Goal: Transaction & Acquisition: Obtain resource

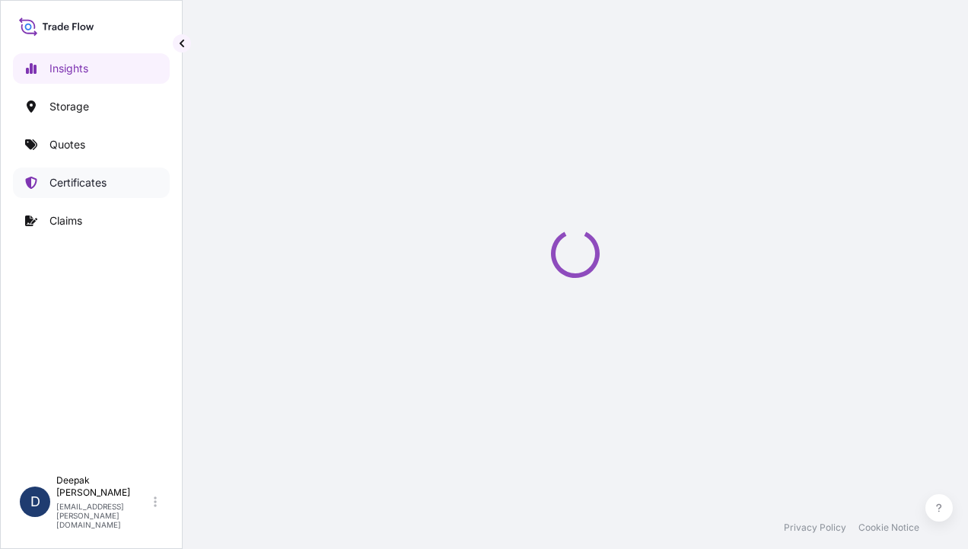
select select "2025"
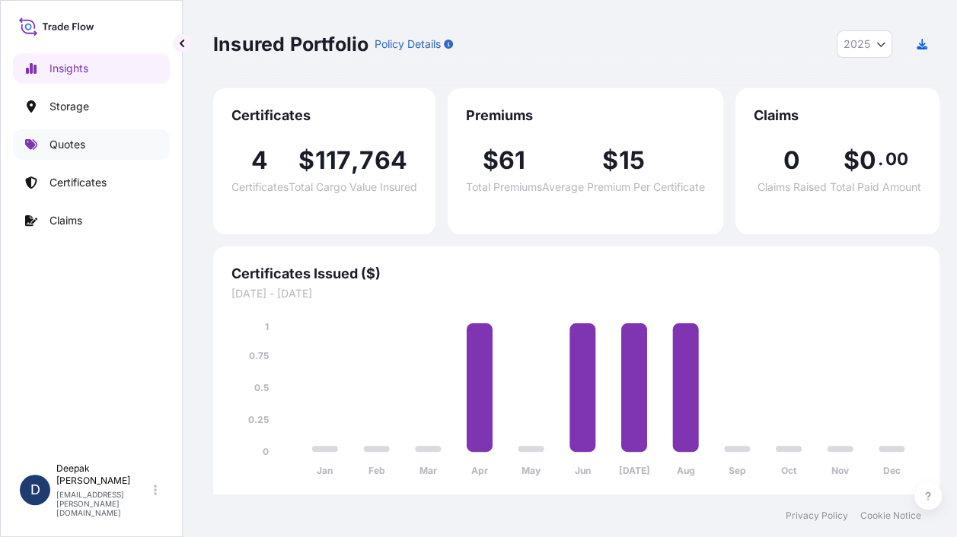
click at [61, 151] on p "Quotes" at bounding box center [67, 144] width 36 height 15
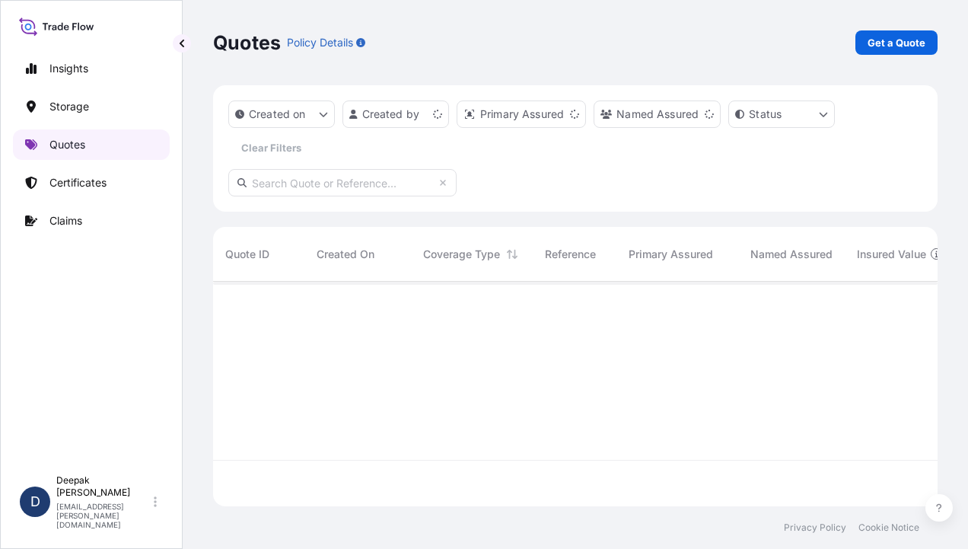
scroll to position [221, 712]
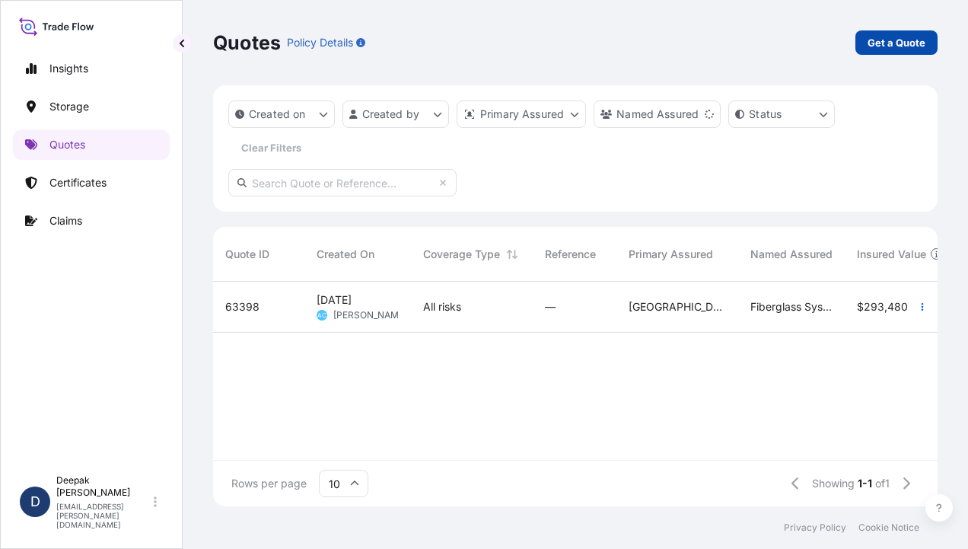
click at [902, 44] on p "Get a Quote" at bounding box center [897, 42] width 58 height 15
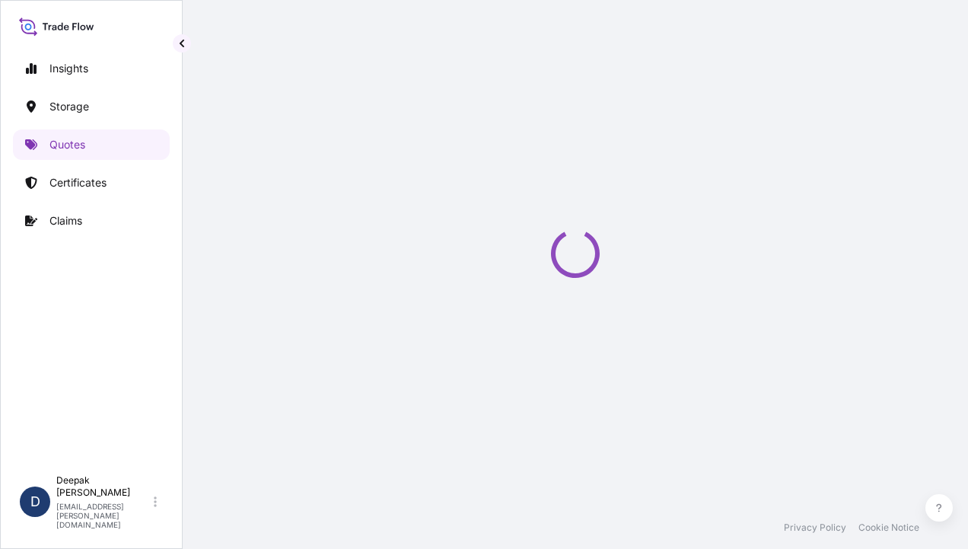
select select "Water"
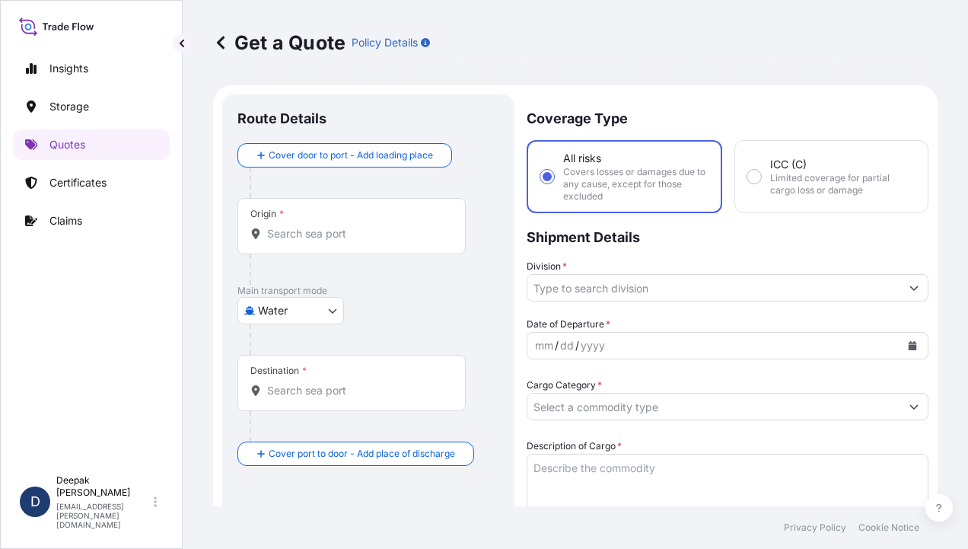
scroll to position [24, 0]
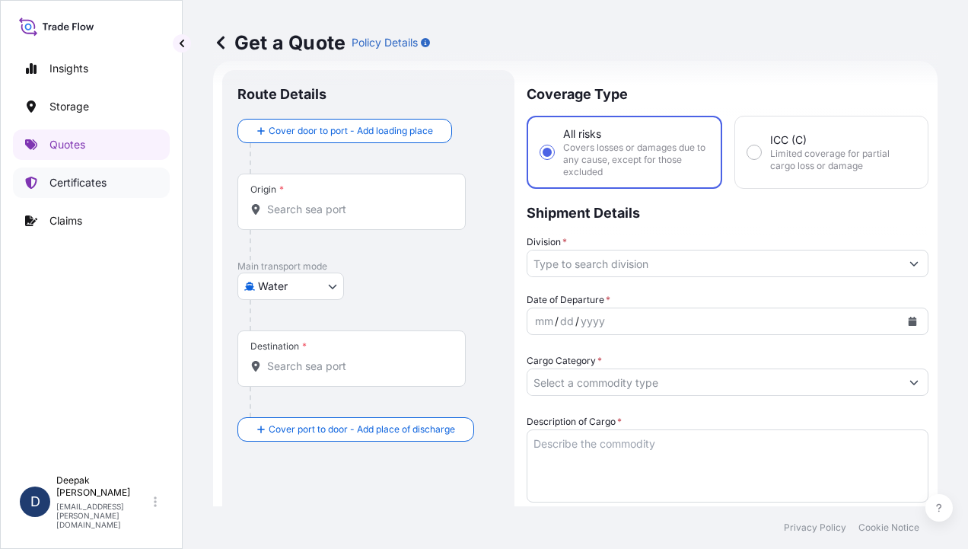
click at [78, 179] on p "Certificates" at bounding box center [77, 182] width 57 height 15
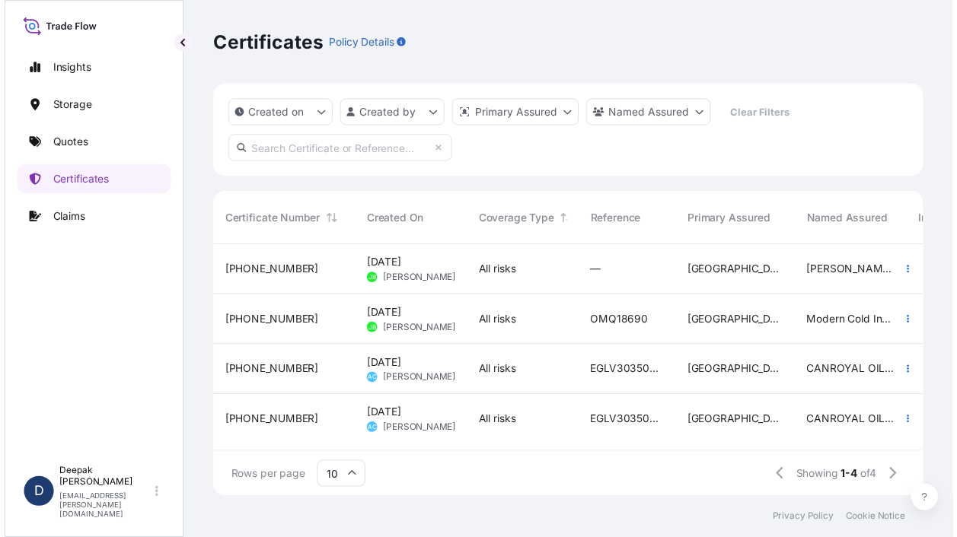
scroll to position [5, 0]
click at [91, 74] on link "Insights" at bounding box center [91, 68] width 157 height 30
select select "2025"
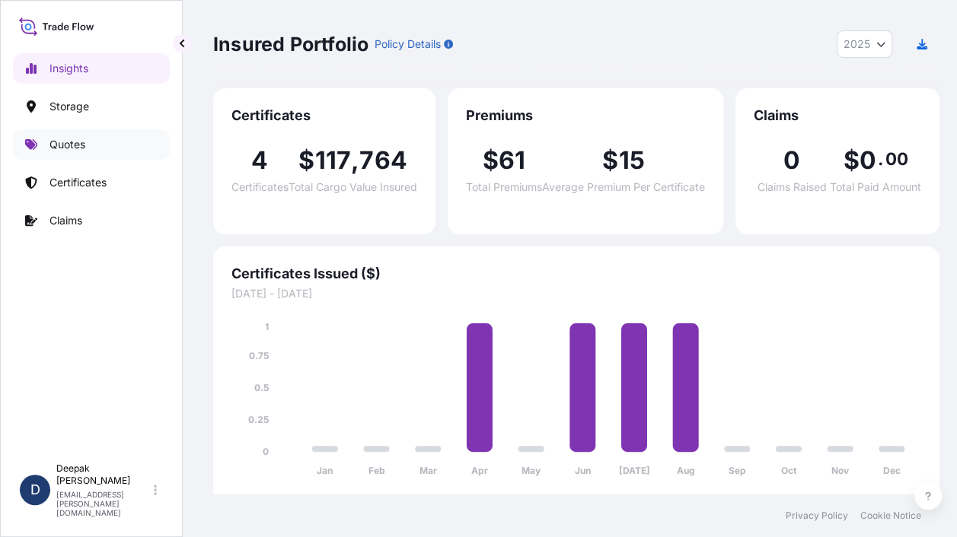
click at [68, 146] on p "Quotes" at bounding box center [67, 144] width 36 height 15
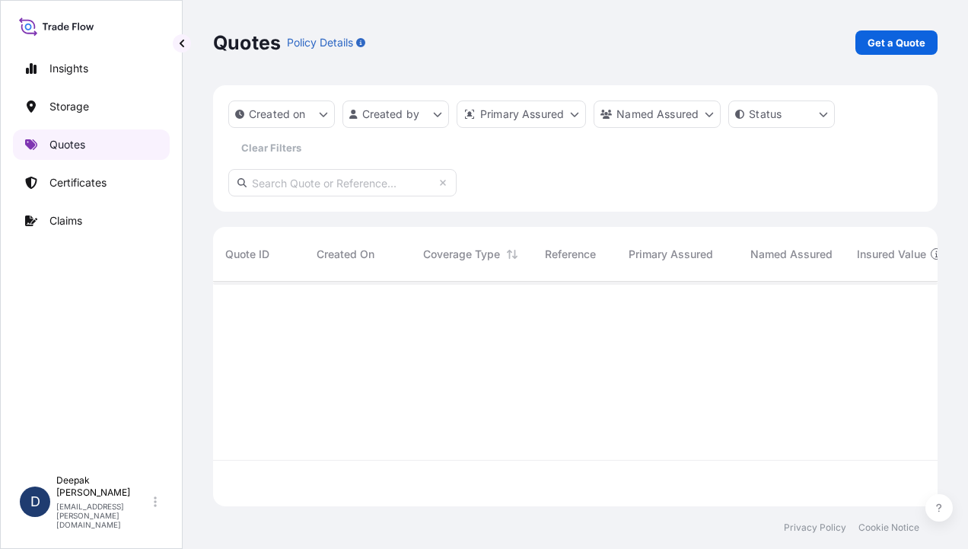
scroll to position [221, 712]
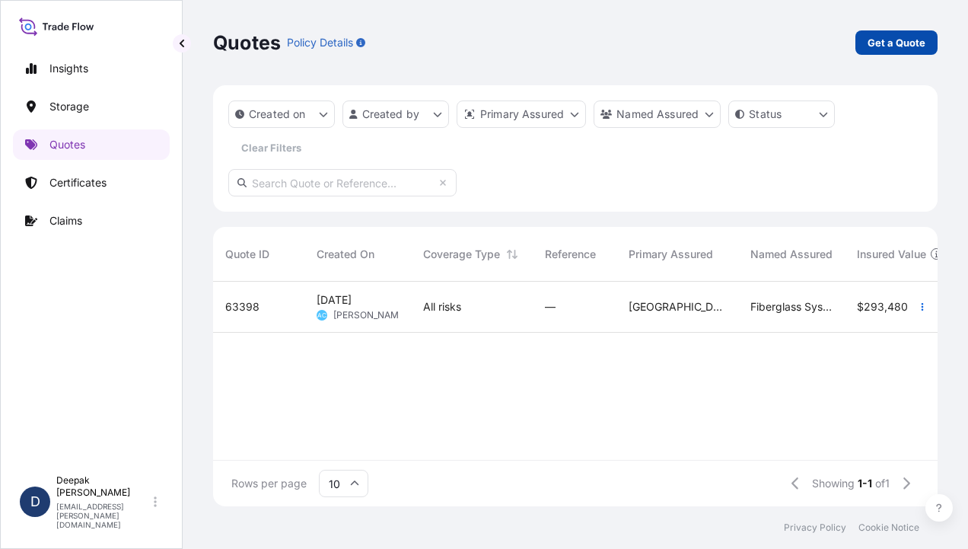
click at [892, 37] on p "Get a Quote" at bounding box center [897, 42] width 58 height 15
select select "Road / [GEOGRAPHIC_DATA]"
select select "Water"
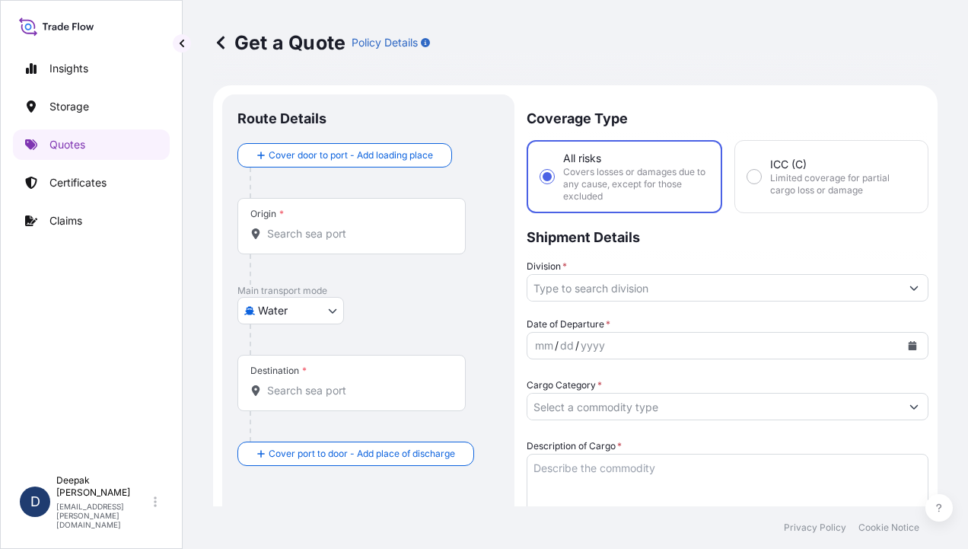
scroll to position [24, 0]
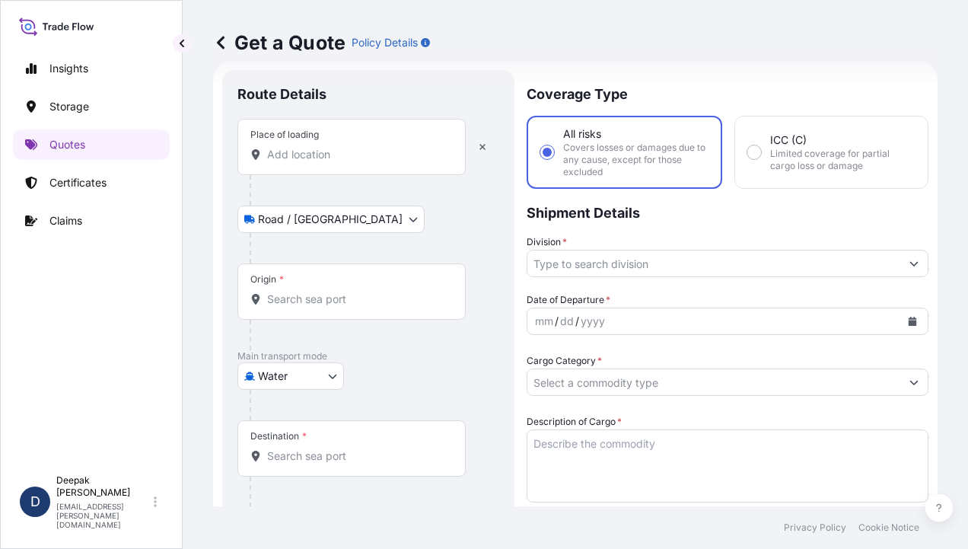
click at [333, 138] on div "Place of loading" at bounding box center [351, 147] width 228 height 56
click at [333, 147] on input "Place of loading" at bounding box center [357, 154] width 180 height 15
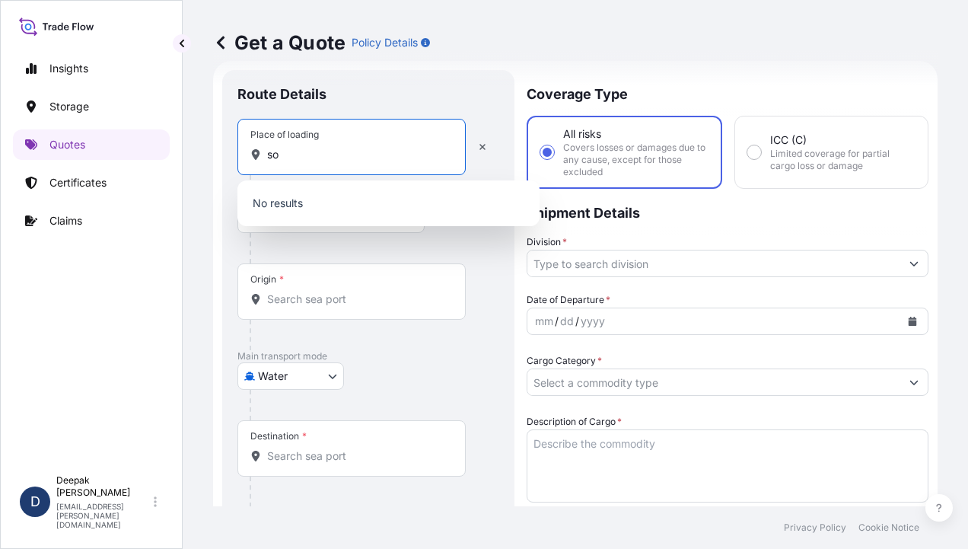
type input "s"
type input "d"
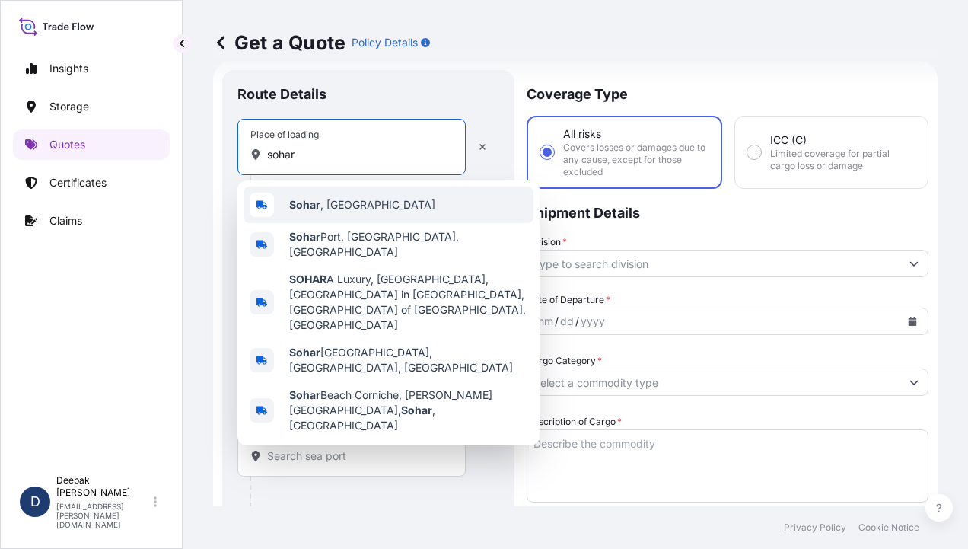
click at [376, 215] on div "Sohar , [GEOGRAPHIC_DATA]" at bounding box center [389, 204] width 290 height 37
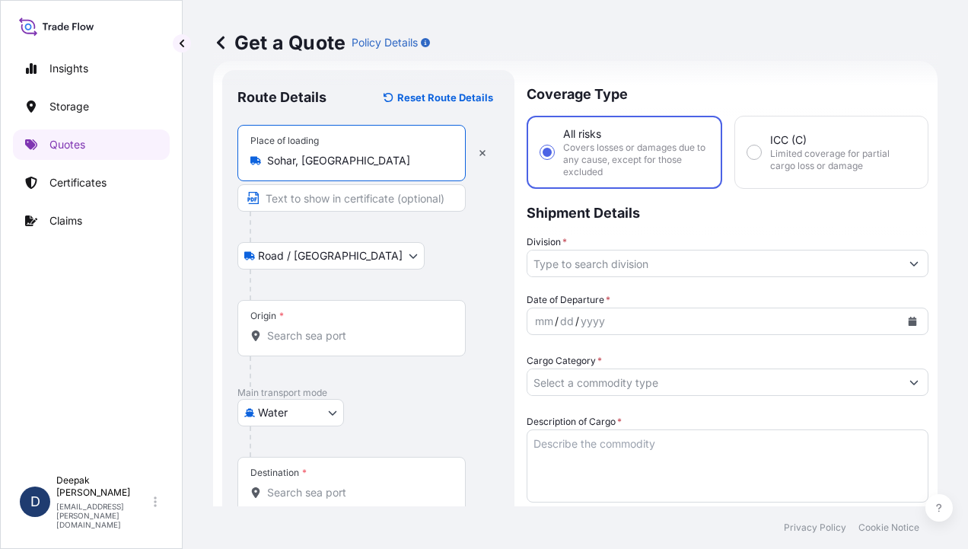
type input "Sohar, [GEOGRAPHIC_DATA]"
click at [338, 203] on input "Text to appear on certificate" at bounding box center [351, 197] width 228 height 27
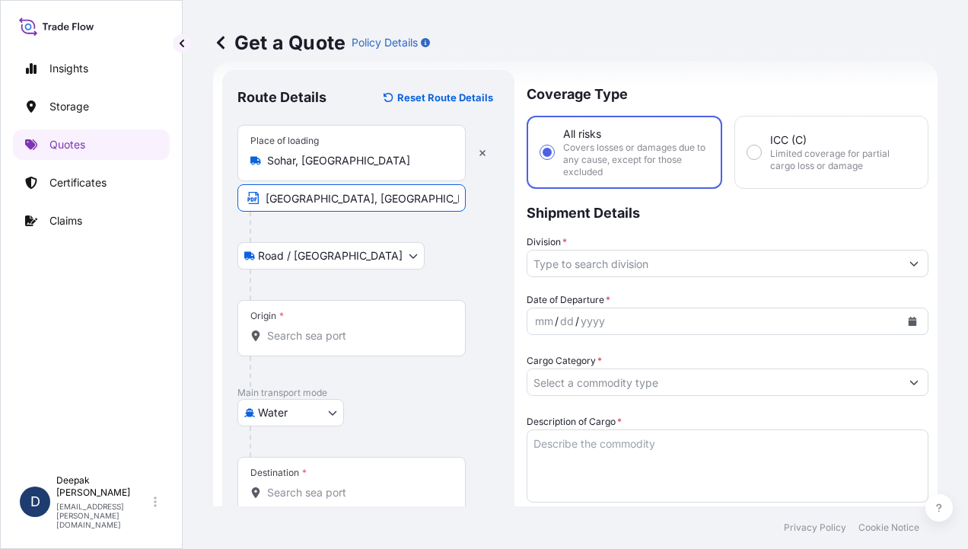
type input "[GEOGRAPHIC_DATA], [GEOGRAPHIC_DATA]"
click at [417, 265] on div "Road / [GEOGRAPHIC_DATA] / Inland" at bounding box center [368, 255] width 262 height 27
click at [320, 260] on body "Insights Storage Quotes Certificates Claims D [PERSON_NAME] [EMAIL_ADDRESS][PER…" at bounding box center [484, 274] width 968 height 549
click at [319, 325] on div "Origin *" at bounding box center [351, 328] width 228 height 56
click at [319, 328] on input "Origin *" at bounding box center [357, 335] width 180 height 15
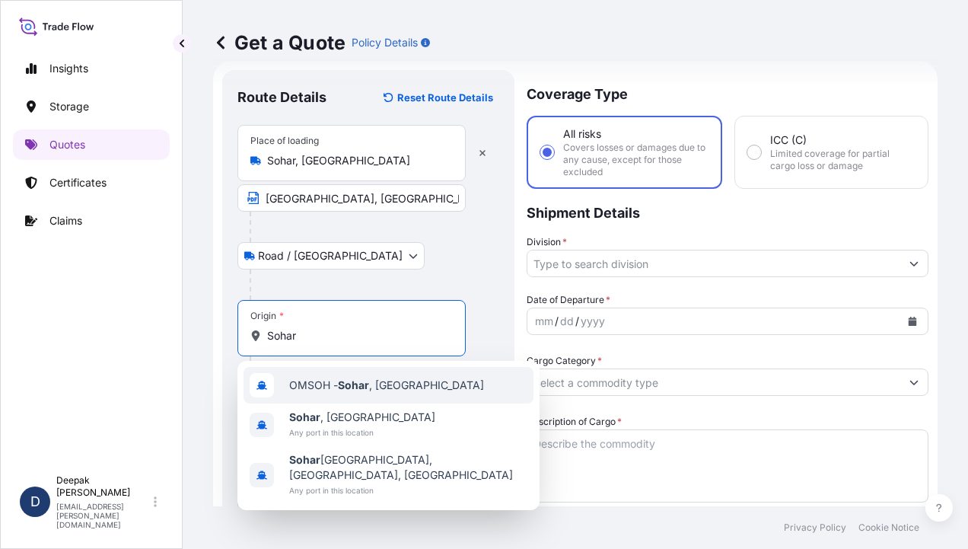
click at [373, 388] on span "OMSOH - [GEOGRAPHIC_DATA] , [GEOGRAPHIC_DATA]" at bounding box center [386, 384] width 195 height 15
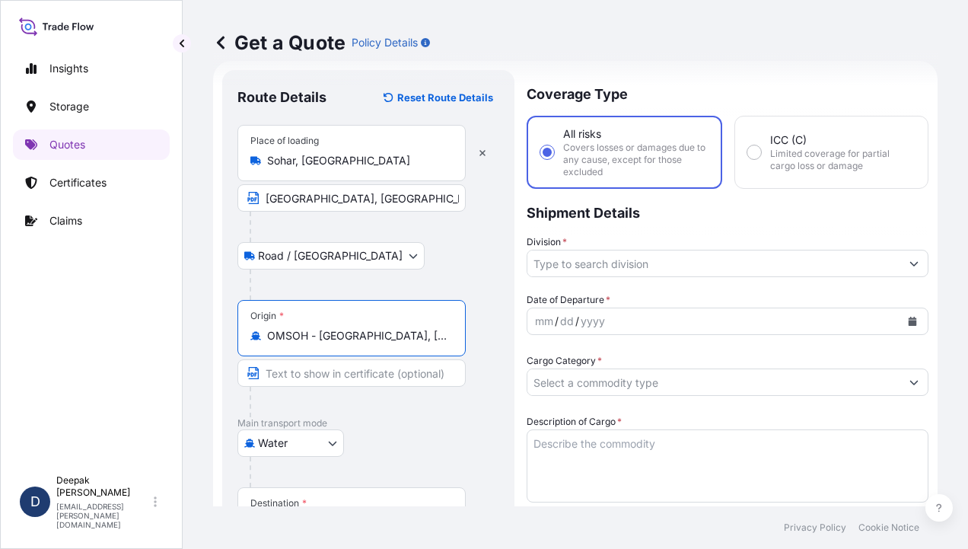
click at [332, 257] on body "Insights Storage Quotes Certificates Claims D [PERSON_NAME] [EMAIL_ADDRESS][PER…" at bounding box center [484, 274] width 968 height 549
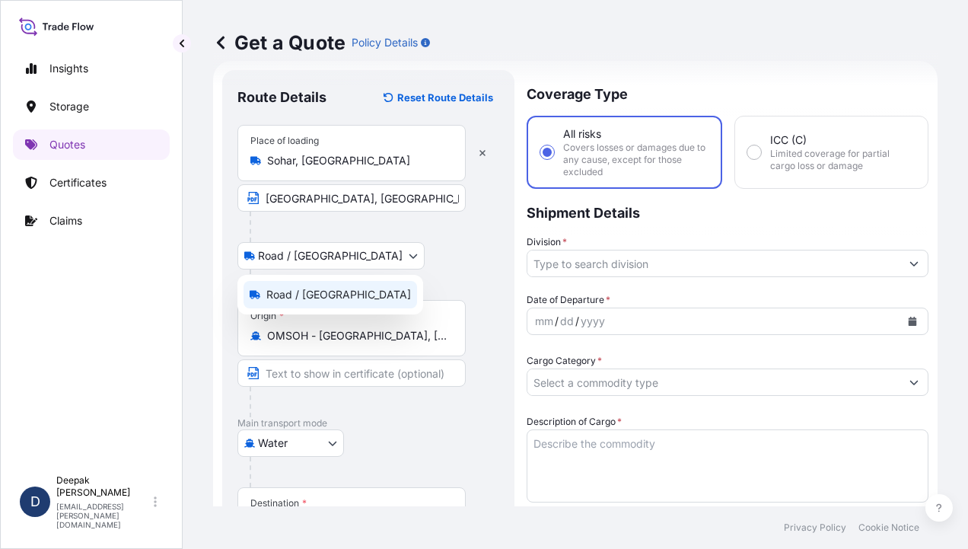
click at [329, 259] on body "Insights Storage Quotes Certificates Claims D [PERSON_NAME] [EMAIL_ADDRESS][PER…" at bounding box center [484, 274] width 968 height 549
click at [308, 292] on span "Road / [GEOGRAPHIC_DATA]" at bounding box center [338, 294] width 145 height 15
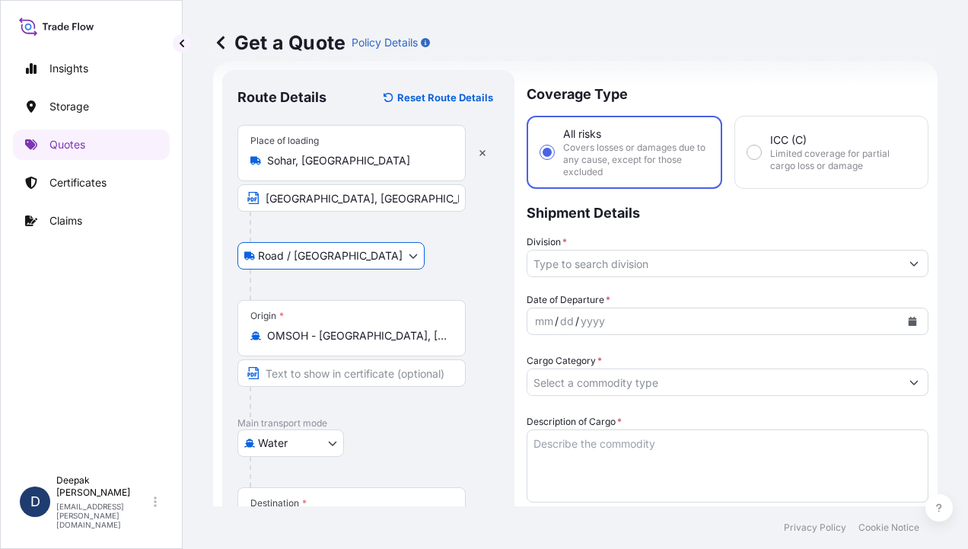
click at [420, 332] on input "OMSOH - [GEOGRAPHIC_DATA], [GEOGRAPHIC_DATA]" at bounding box center [357, 335] width 180 height 15
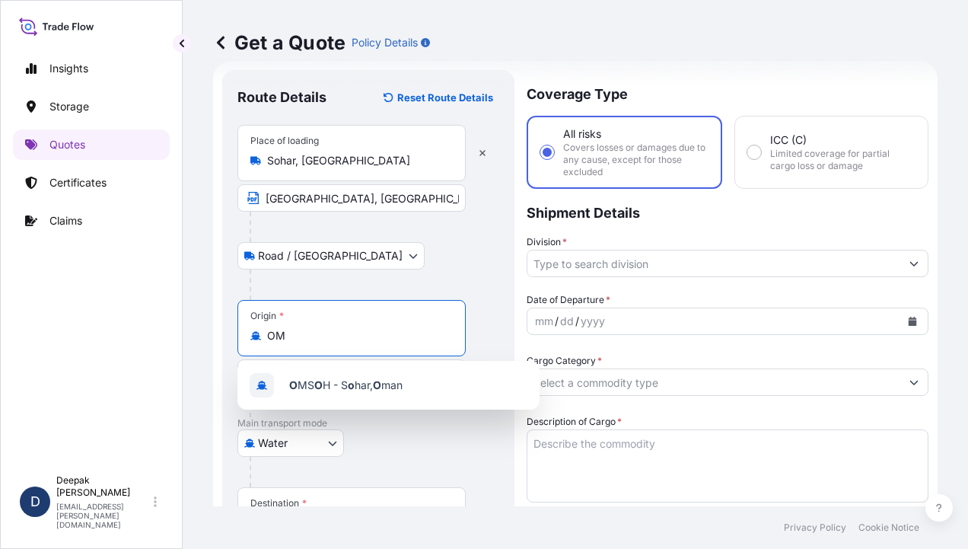
type input "O"
type input "OMSOH - [GEOGRAPHIC_DATA], [GEOGRAPHIC_DATA]"
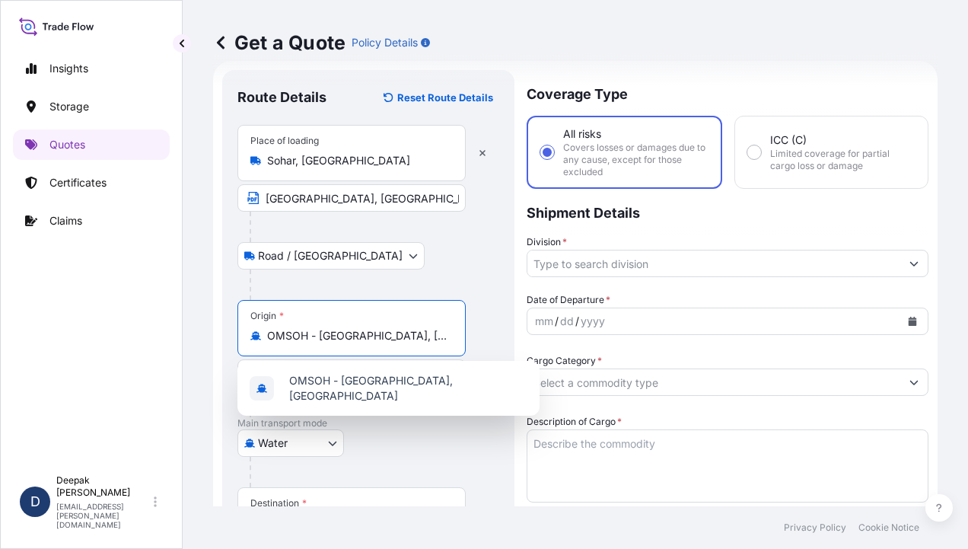
click at [450, 240] on div at bounding box center [375, 227] width 250 height 30
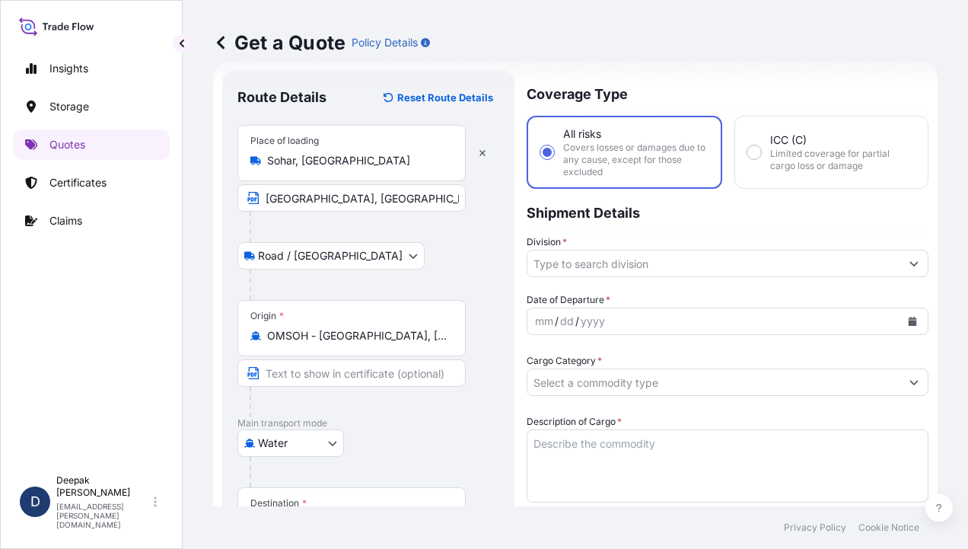
click at [366, 374] on input "Text to appear on certificate" at bounding box center [351, 372] width 228 height 27
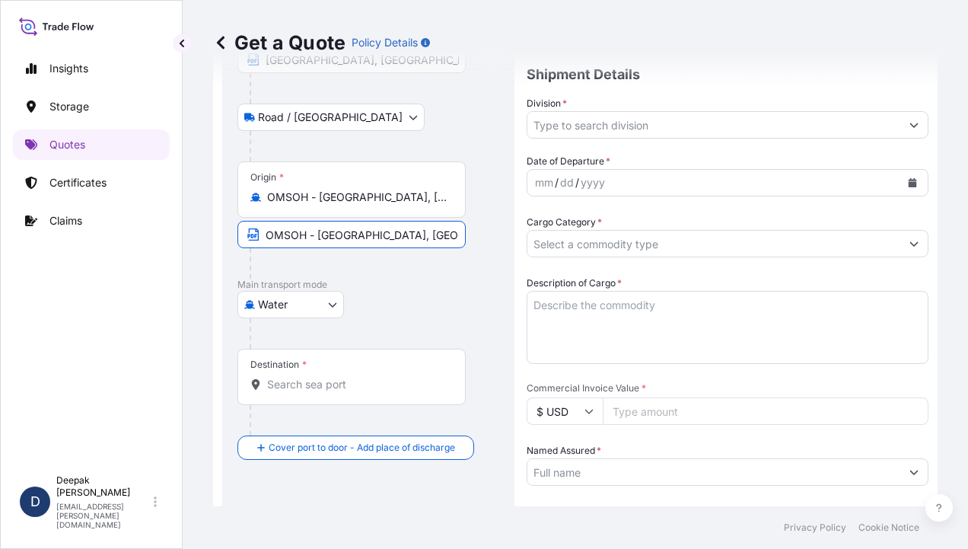
scroll to position [177, 0]
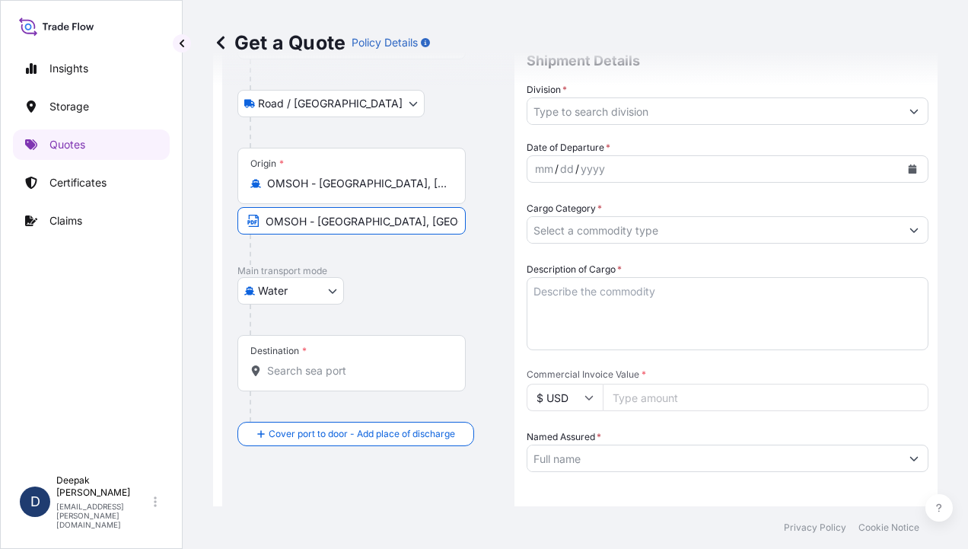
type input "OMSOH - [GEOGRAPHIC_DATA], [GEOGRAPHIC_DATA]"
click at [313, 293] on body "Insights Storage Quotes Certificates Claims D [PERSON_NAME] [EMAIL_ADDRESS][PER…" at bounding box center [484, 274] width 968 height 549
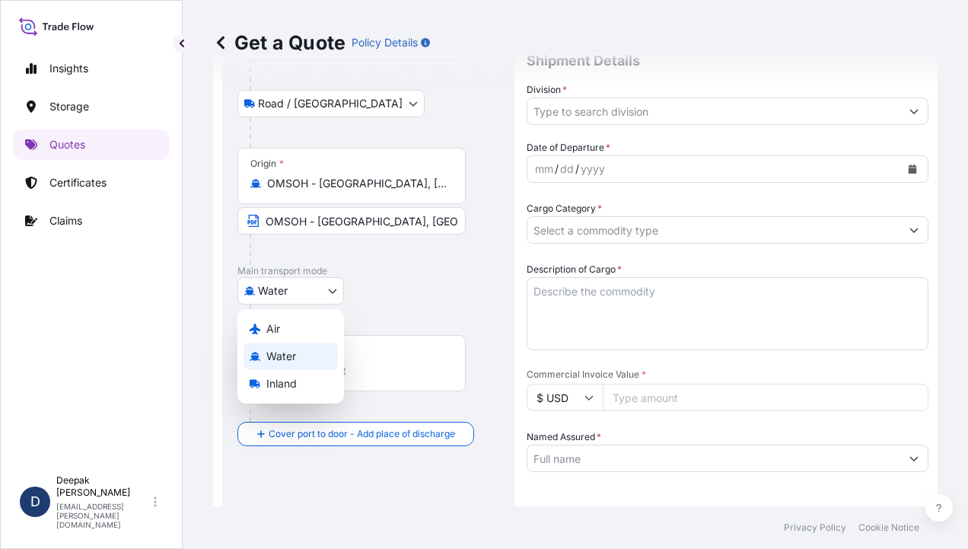
click at [301, 356] on div "Water" at bounding box center [291, 355] width 94 height 27
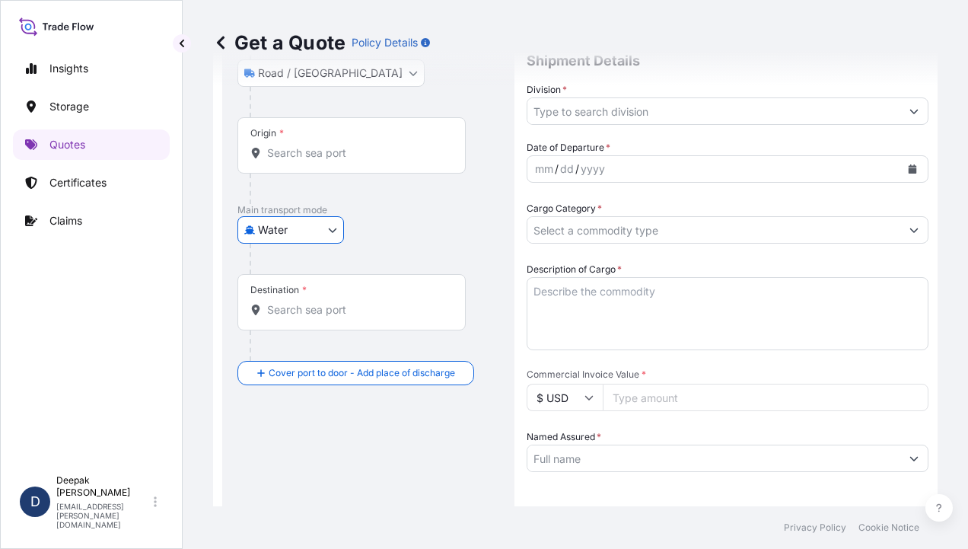
click at [380, 312] on input "Destination *" at bounding box center [357, 309] width 180 height 15
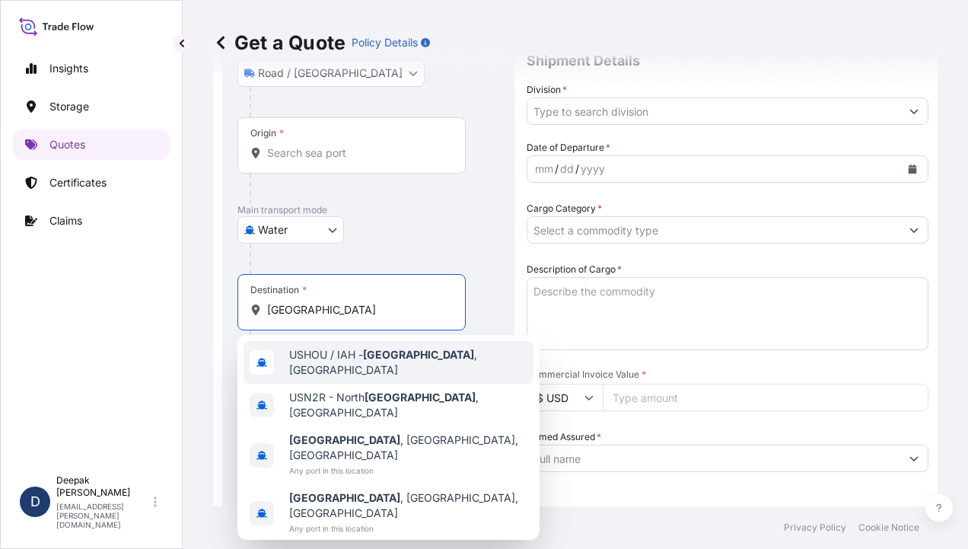
click at [434, 358] on span "USHOU / IAH - [GEOGRAPHIC_DATA] , [GEOGRAPHIC_DATA]" at bounding box center [408, 362] width 238 height 30
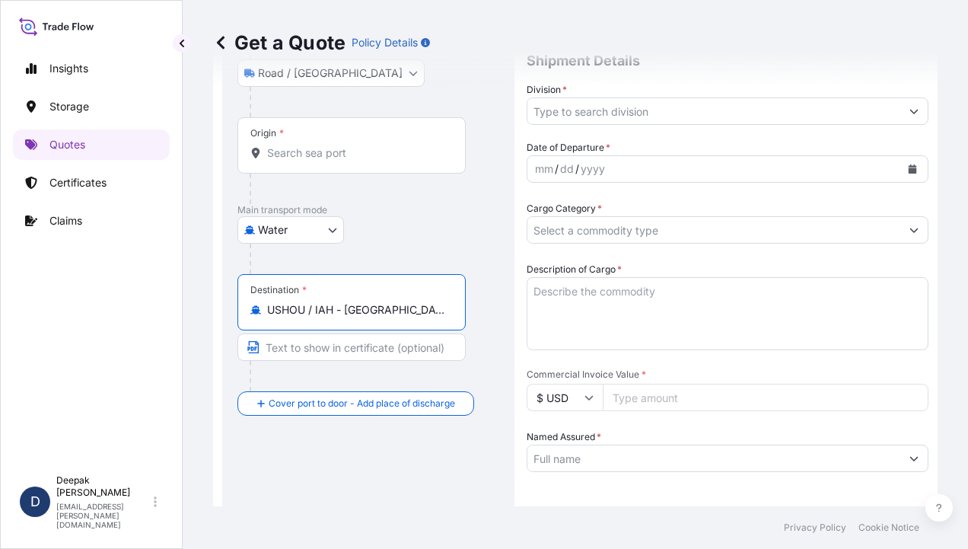
type input "USHOU / IAH - [GEOGRAPHIC_DATA], [GEOGRAPHIC_DATA]"
click at [353, 345] on input "Text to appear on certificate" at bounding box center [351, 346] width 228 height 27
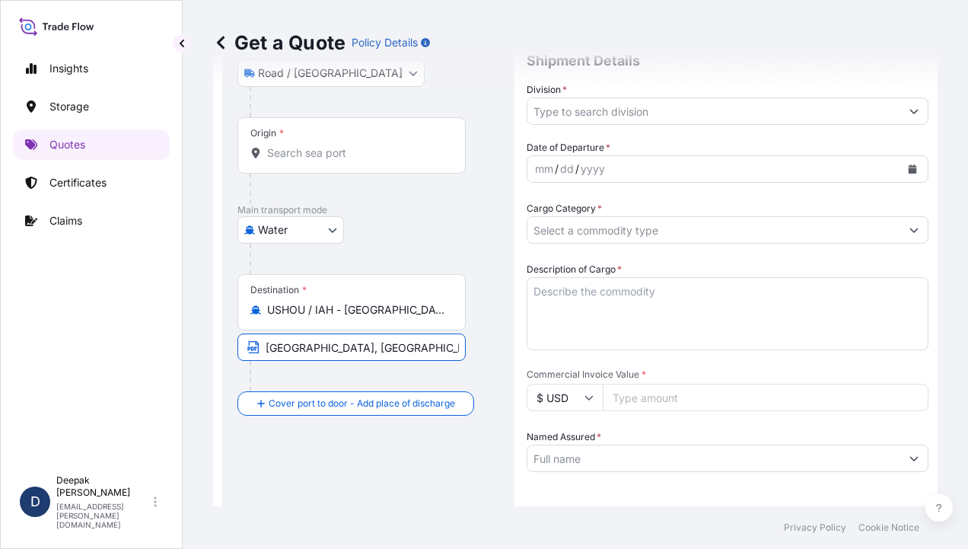
type input "[GEOGRAPHIC_DATA], [GEOGRAPHIC_DATA]"
click at [334, 374] on div at bounding box center [358, 376] width 216 height 30
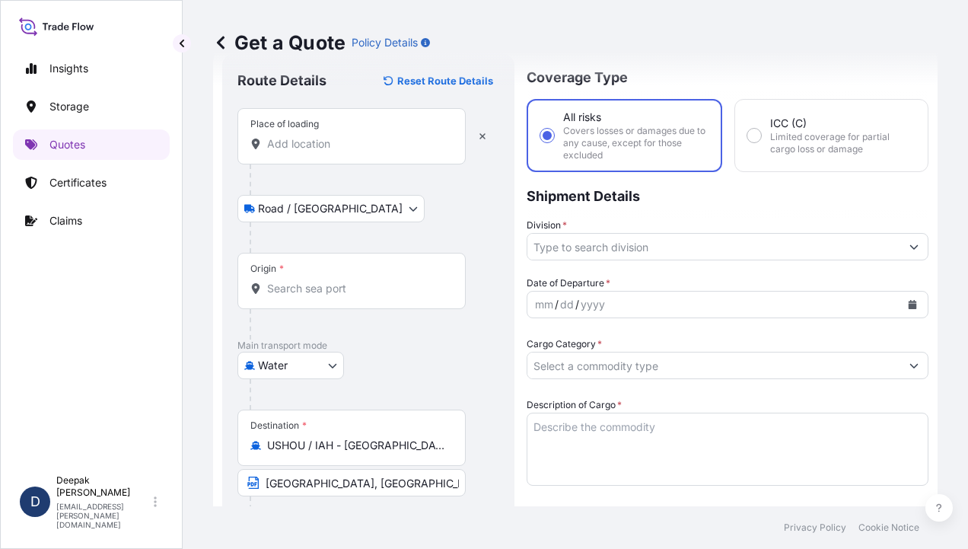
scroll to position [0, 0]
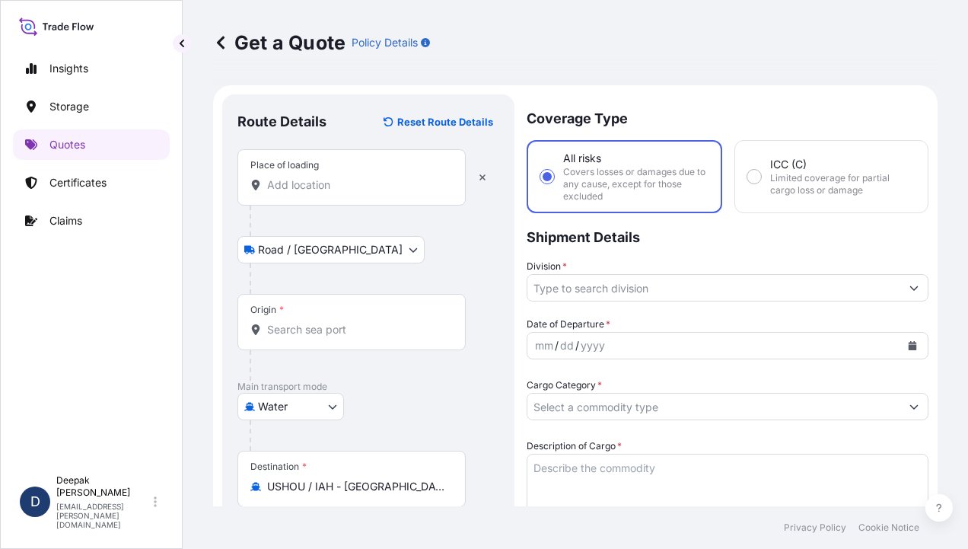
click at [349, 183] on input "Place of loading" at bounding box center [357, 184] width 180 height 15
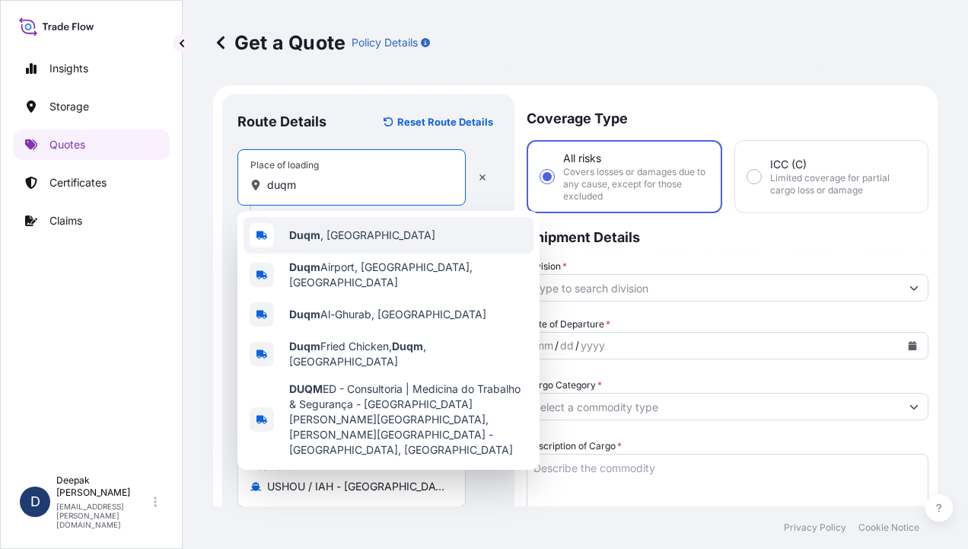
click at [355, 226] on div "Duqm , [GEOGRAPHIC_DATA]" at bounding box center [389, 235] width 290 height 37
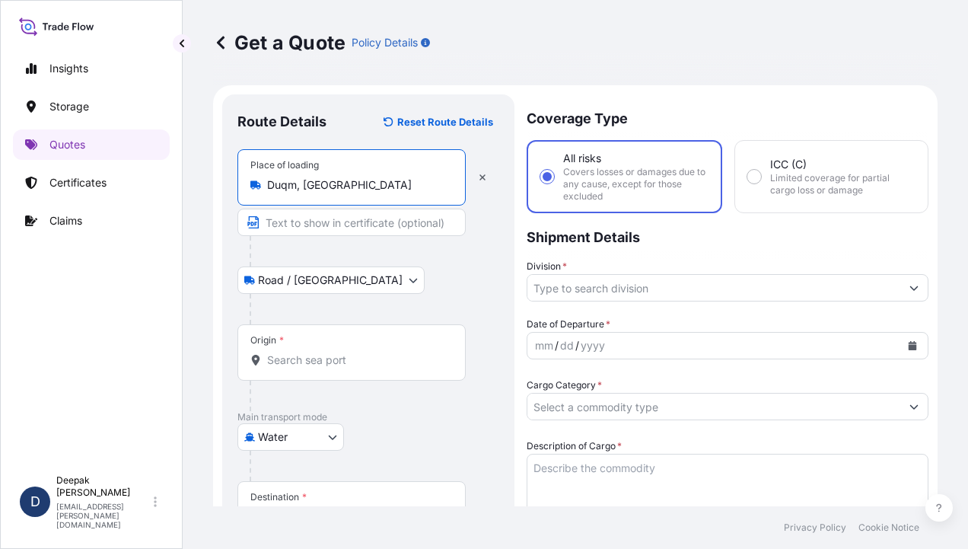
type input "Duqm, [GEOGRAPHIC_DATA]"
click at [387, 227] on input "Text to appear on certificate" at bounding box center [351, 222] width 228 height 27
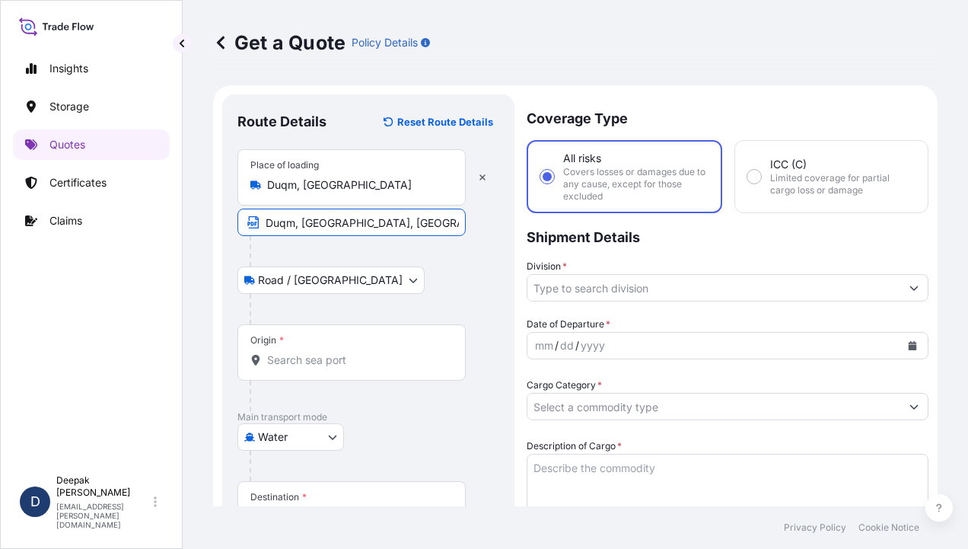
type input "Duqm, [GEOGRAPHIC_DATA], [GEOGRAPHIC_DATA]"
click at [394, 291] on div "Road / [GEOGRAPHIC_DATA] / Inland" at bounding box center [368, 279] width 262 height 27
click at [375, 365] on input "Origin *" at bounding box center [357, 359] width 180 height 15
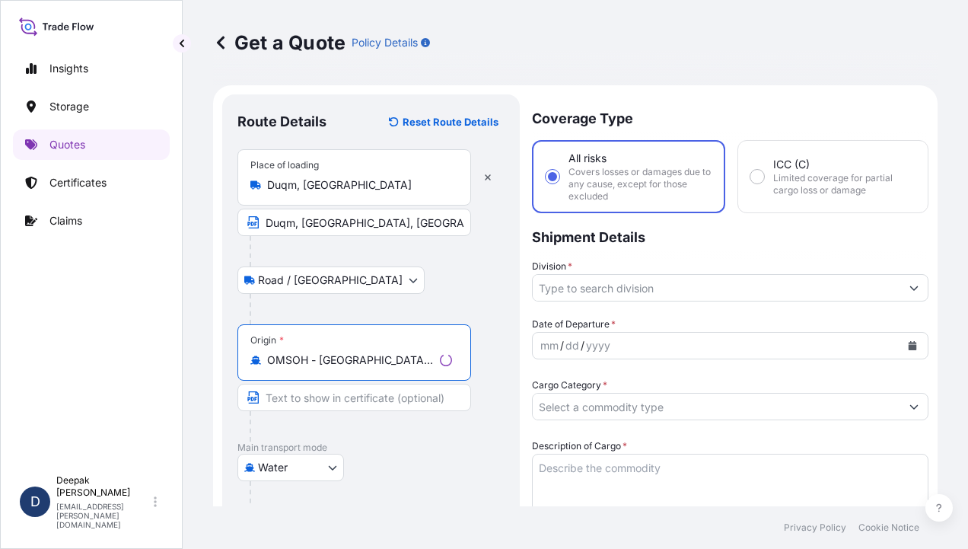
type input "OMSOH - [GEOGRAPHIC_DATA], [GEOGRAPHIC_DATA]"
click at [377, 405] on input "Text to appear on certificate" at bounding box center [354, 397] width 234 height 27
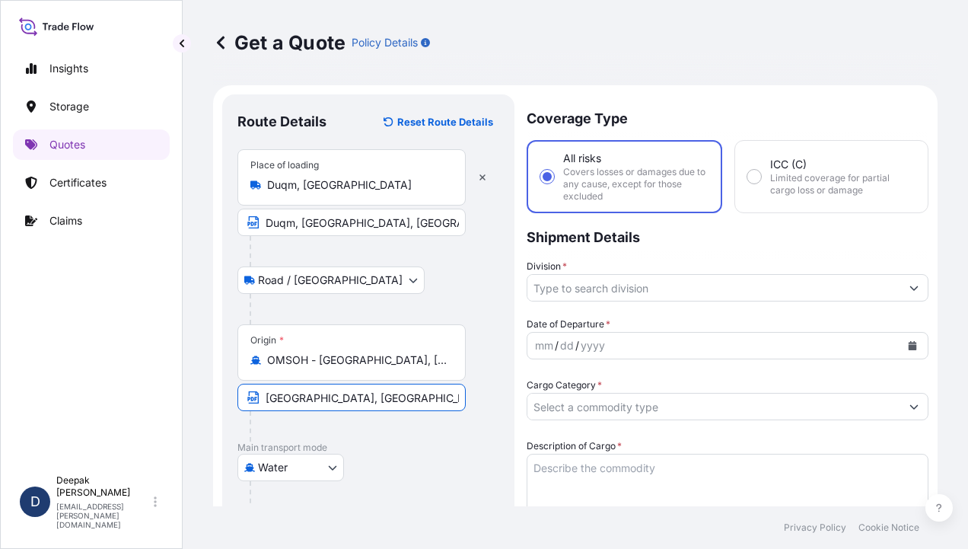
type input "[GEOGRAPHIC_DATA], [GEOGRAPHIC_DATA]"
click at [706, 290] on input "Division *" at bounding box center [713, 287] width 373 height 27
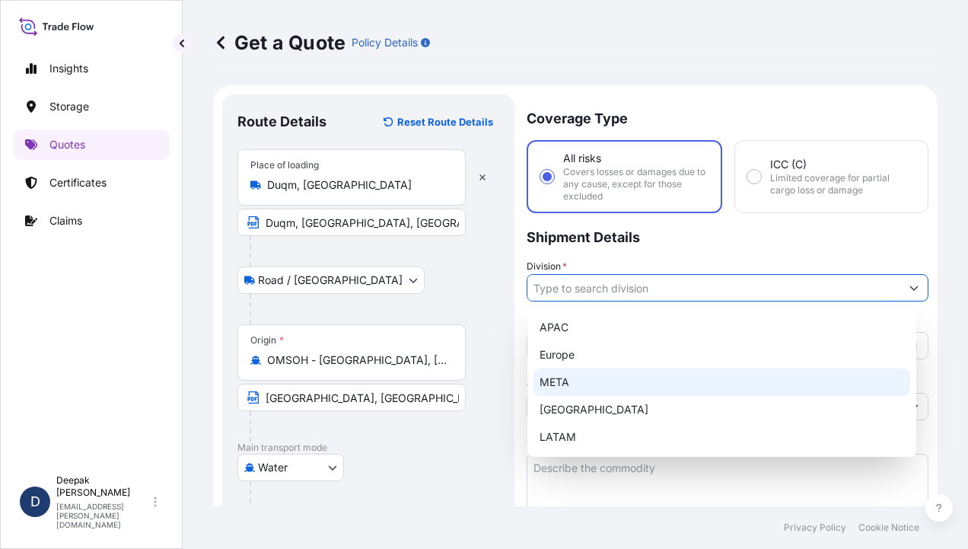
click at [643, 370] on div "META" at bounding box center [721, 381] width 377 height 27
type input "META"
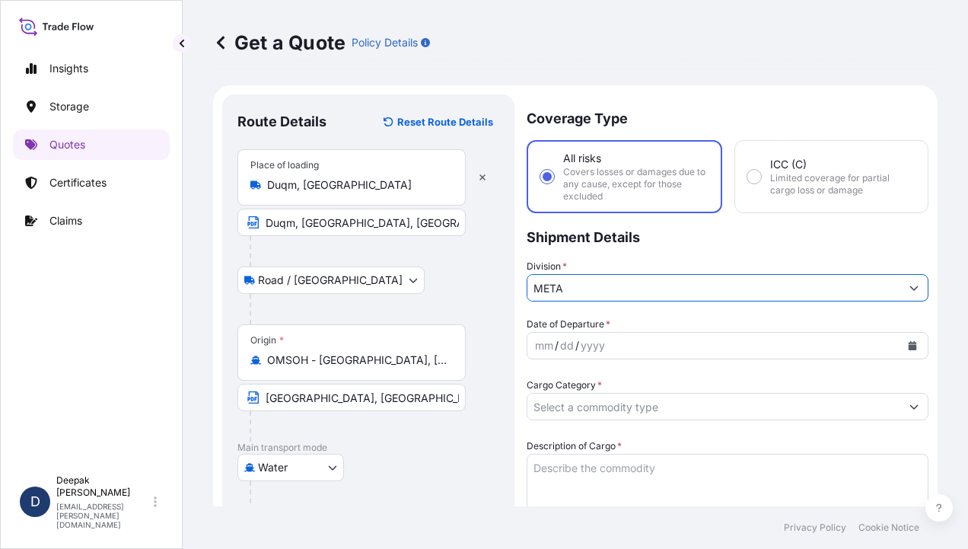
click at [704, 343] on div "mm / dd / yyyy" at bounding box center [713, 345] width 373 height 27
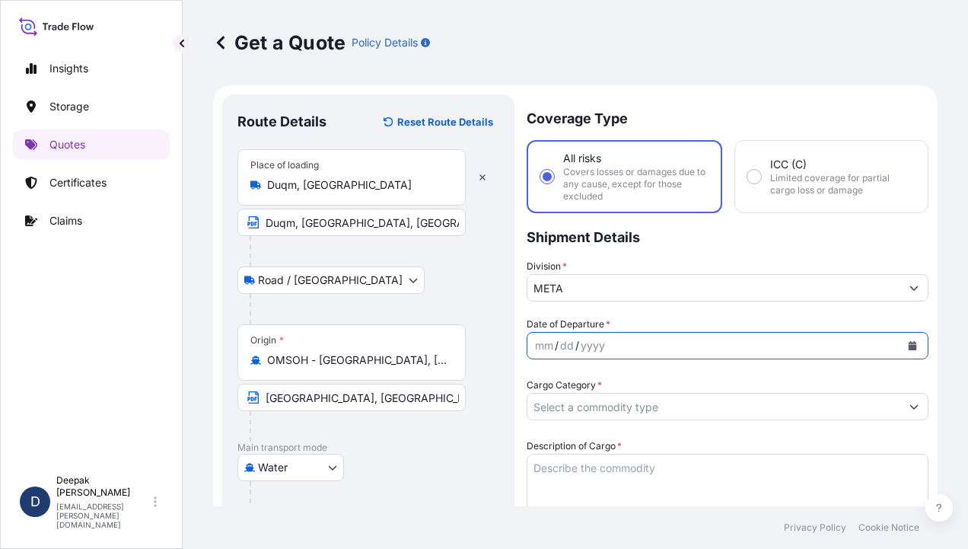
click at [909, 348] on icon "Calendar" at bounding box center [913, 345] width 8 height 9
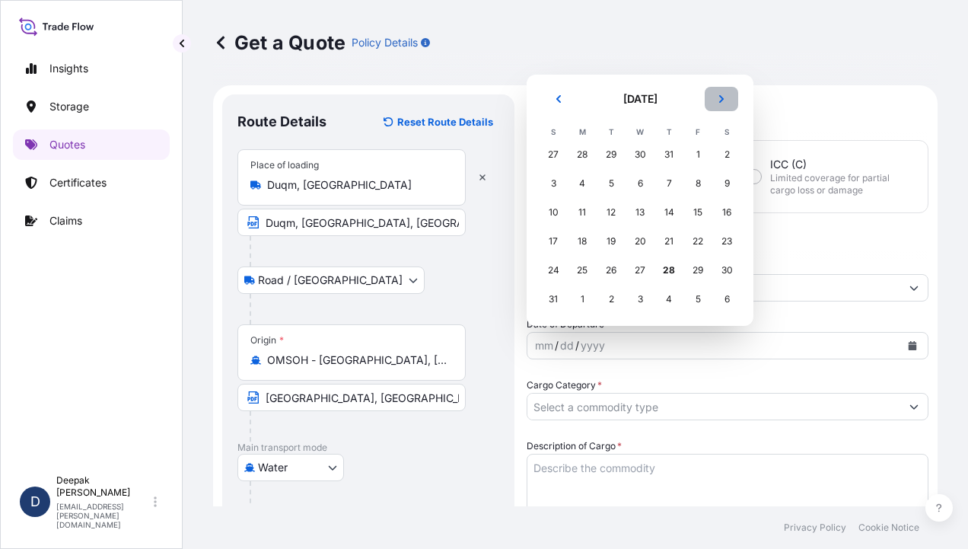
click at [722, 95] on icon "Next" at bounding box center [721, 98] width 9 height 9
click at [641, 189] on div "3" at bounding box center [639, 183] width 27 height 27
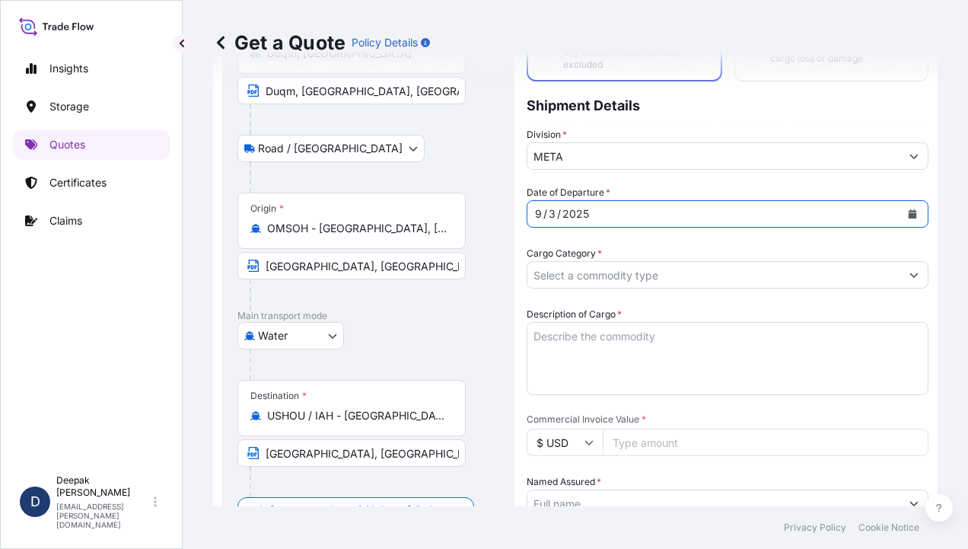
scroll to position [152, 0]
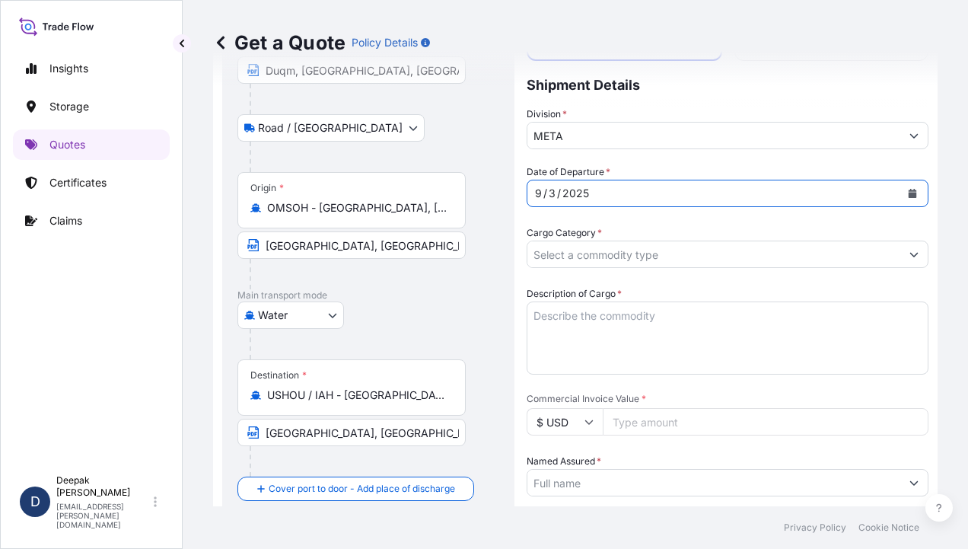
click at [660, 261] on input "Cargo Category *" at bounding box center [713, 253] width 373 height 27
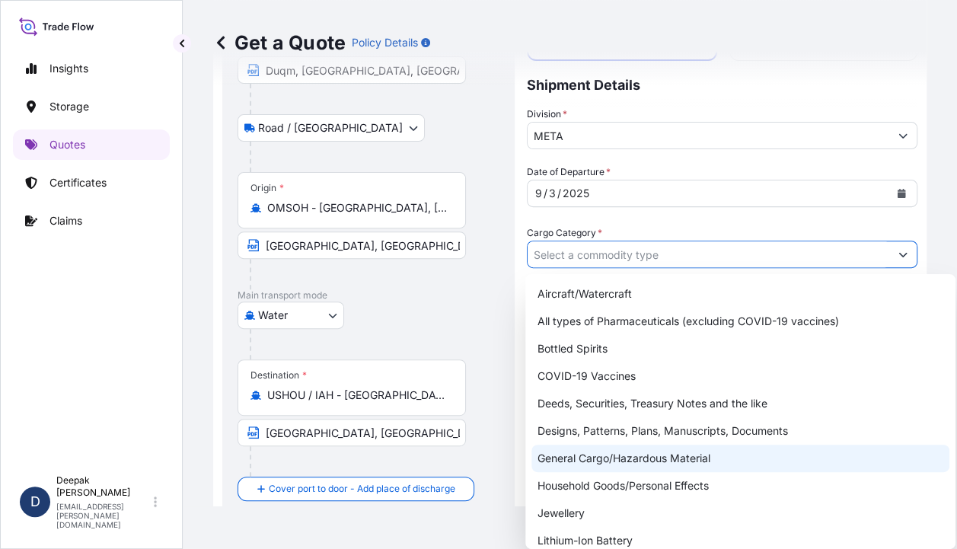
click at [638, 457] on div "General Cargo/Hazardous Material" at bounding box center [740, 457] width 418 height 27
type input "General Cargo/Hazardous Material"
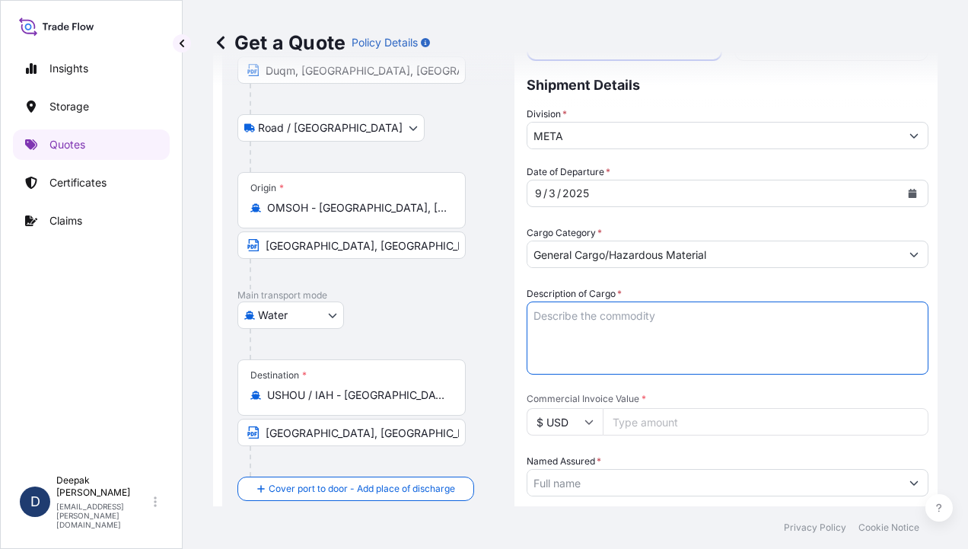
click at [691, 326] on textarea "Description of Cargo *" at bounding box center [728, 337] width 402 height 73
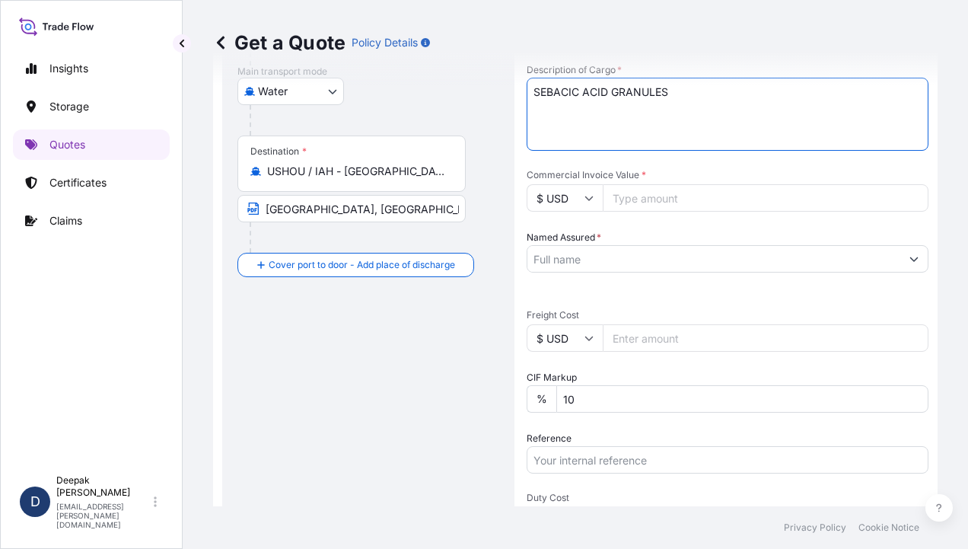
scroll to position [380, 0]
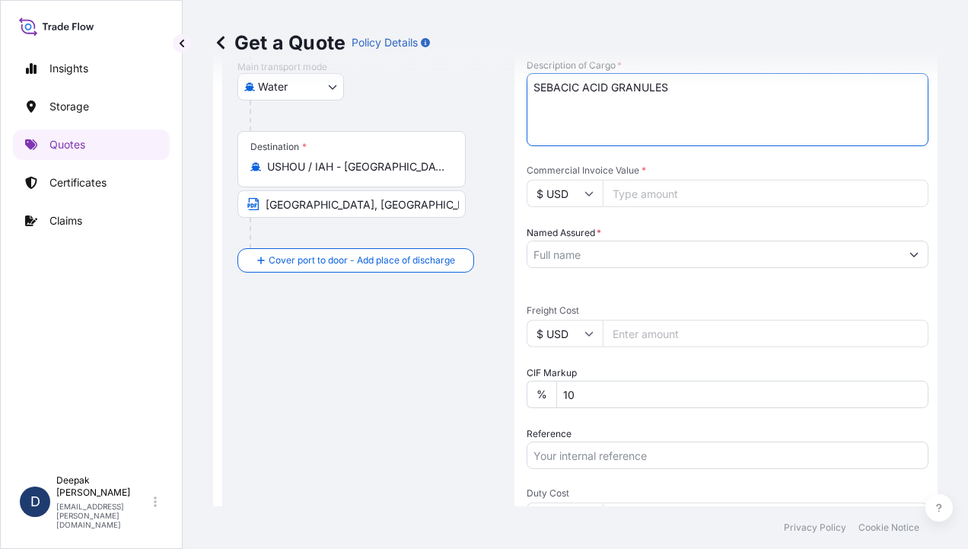
type textarea "SEBACIC ACID GRANULES"
click at [752, 196] on input "Commercial Invoice Value *" at bounding box center [766, 193] width 326 height 27
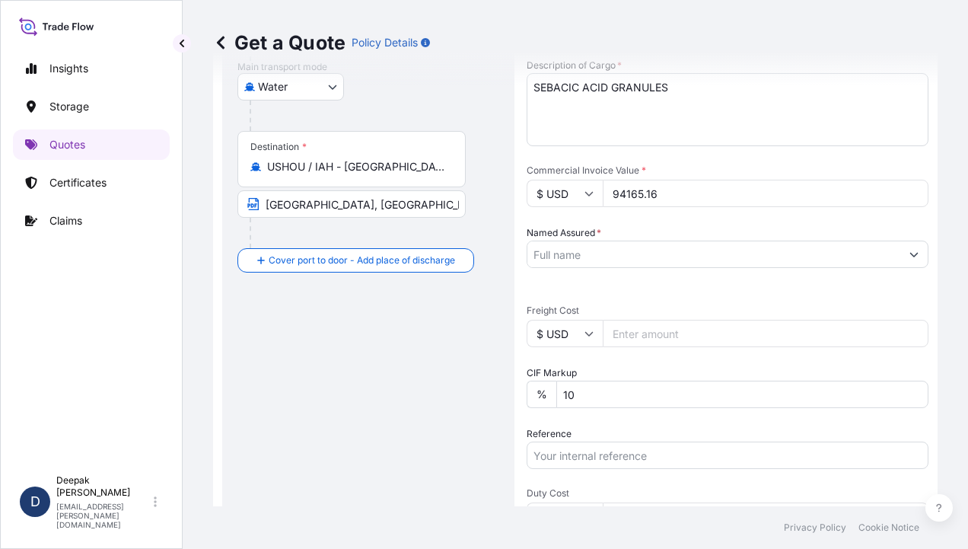
type input "94165.16"
click at [749, 256] on input "Named Assured *" at bounding box center [713, 253] width 373 height 27
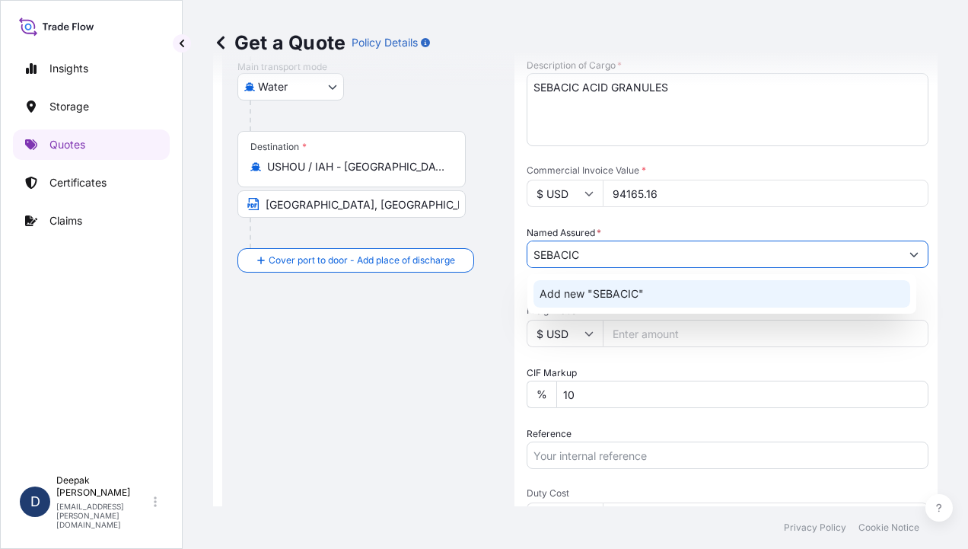
click at [719, 290] on div "Add new "SEBACIC"" at bounding box center [721, 293] width 377 height 27
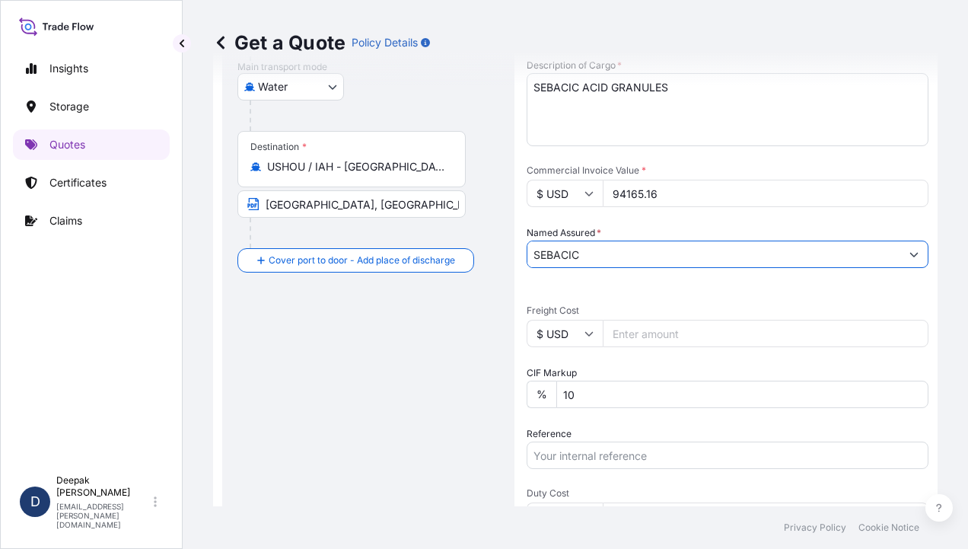
click at [728, 256] on input "SEBACIC" at bounding box center [713, 253] width 373 height 27
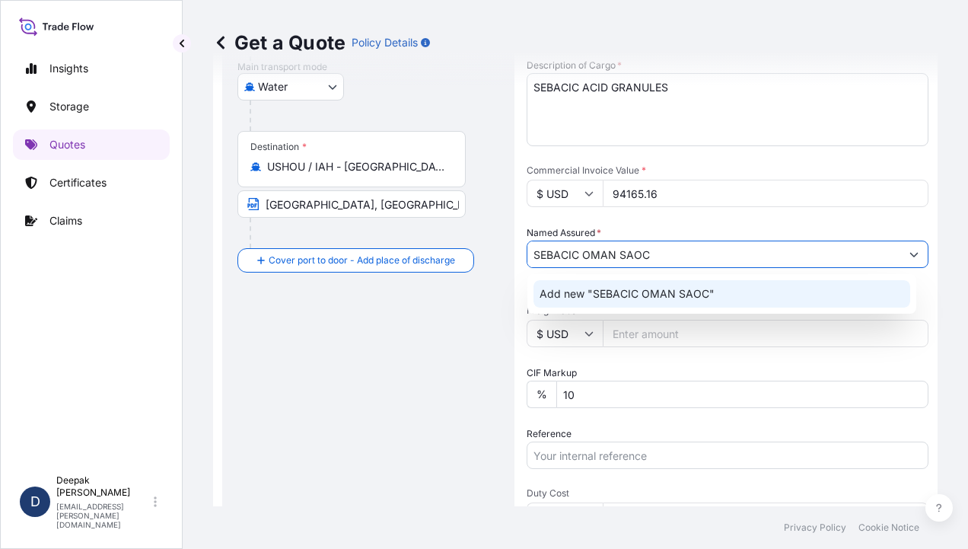
click at [723, 291] on div "Add new "SEBACIC OMAN SAOC"" at bounding box center [721, 293] width 377 height 27
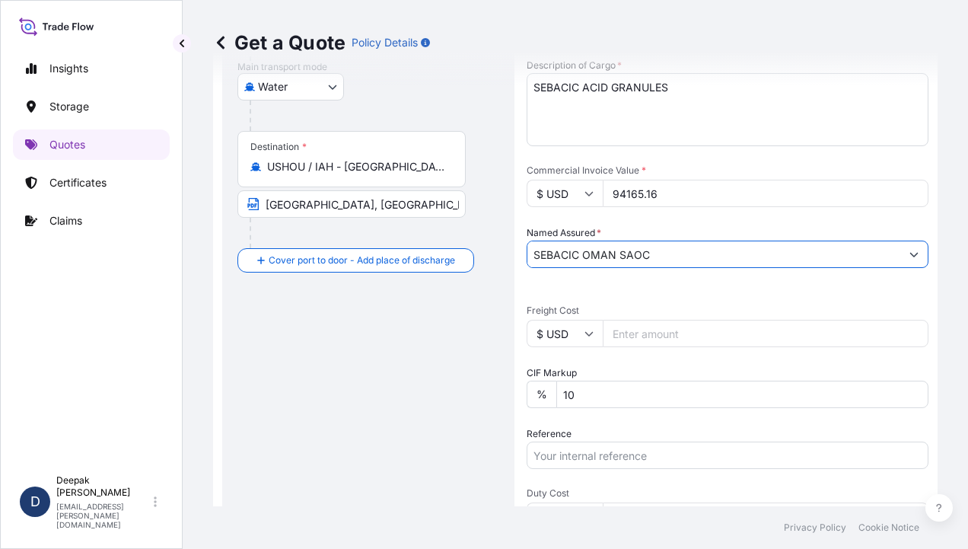
type input "SEBACIC OMAN SAOC"
click at [628, 336] on input "Freight Cost" at bounding box center [766, 333] width 326 height 27
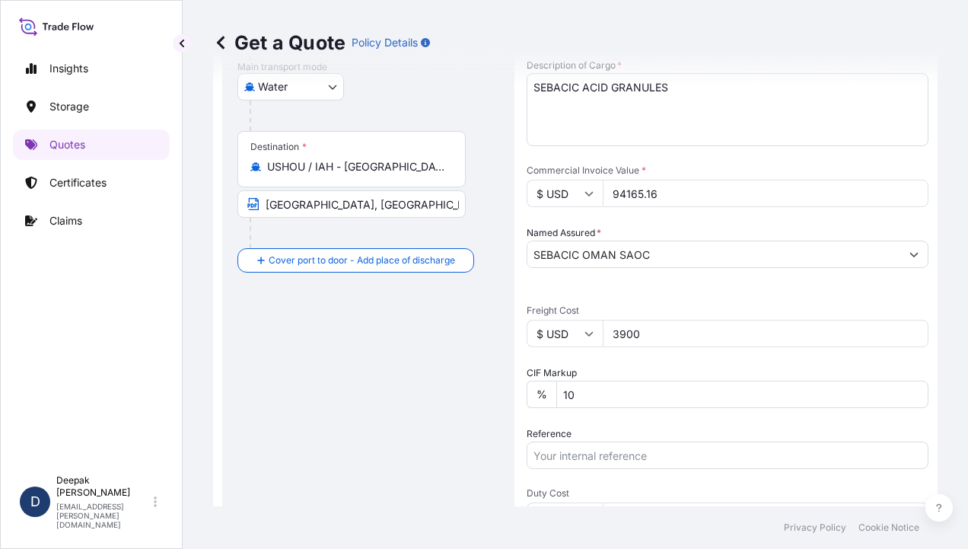
type input "3900"
click at [717, 367] on div "CIF Markup % 10" at bounding box center [728, 386] width 402 height 43
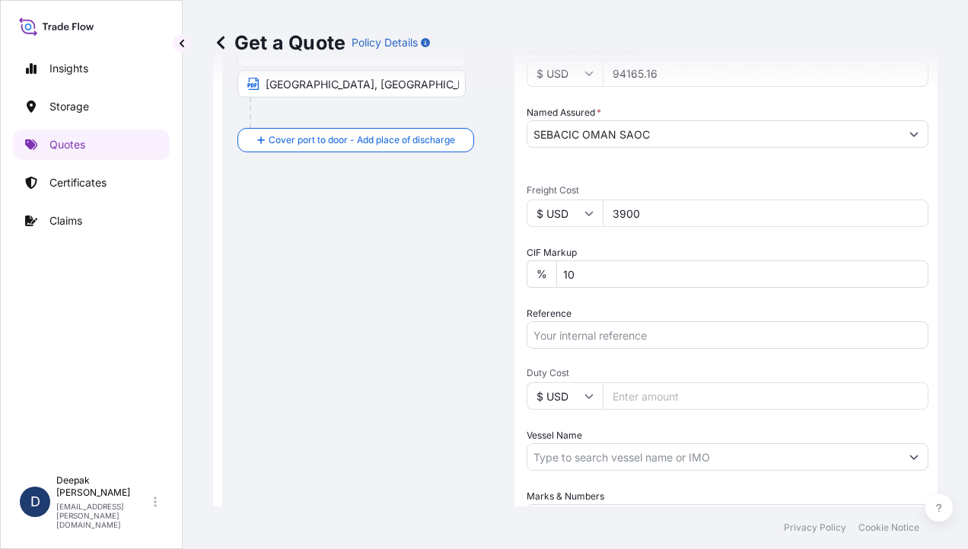
scroll to position [533, 0]
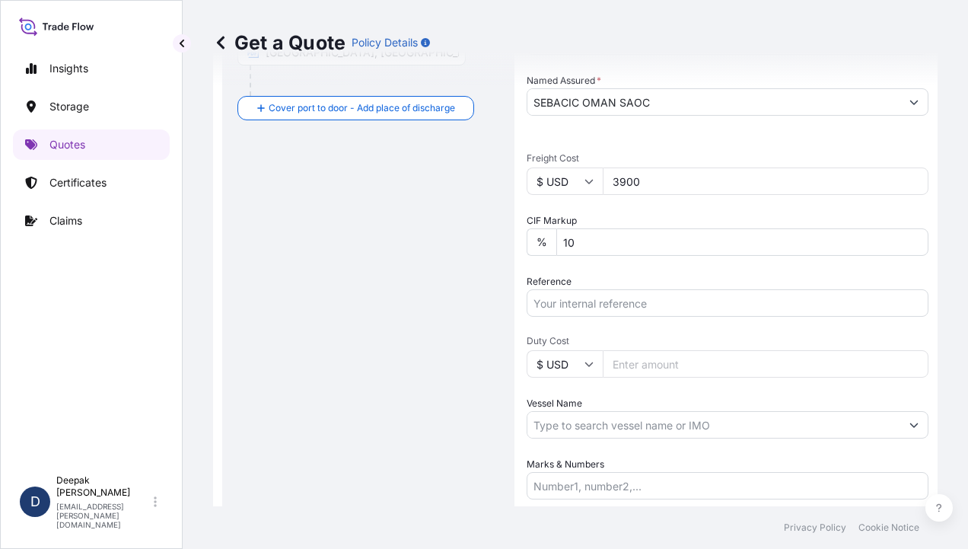
click at [670, 312] on input "Reference" at bounding box center [728, 302] width 402 height 27
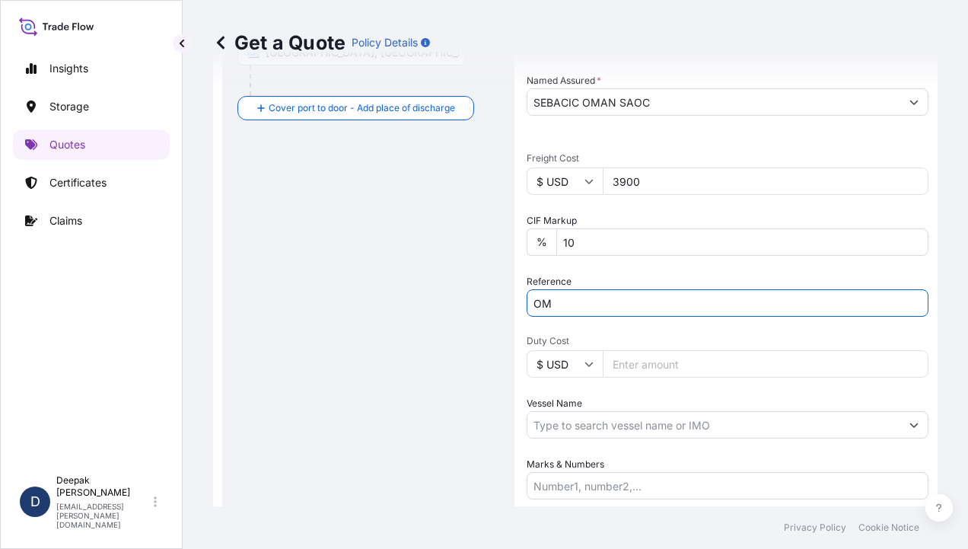
type input "O"
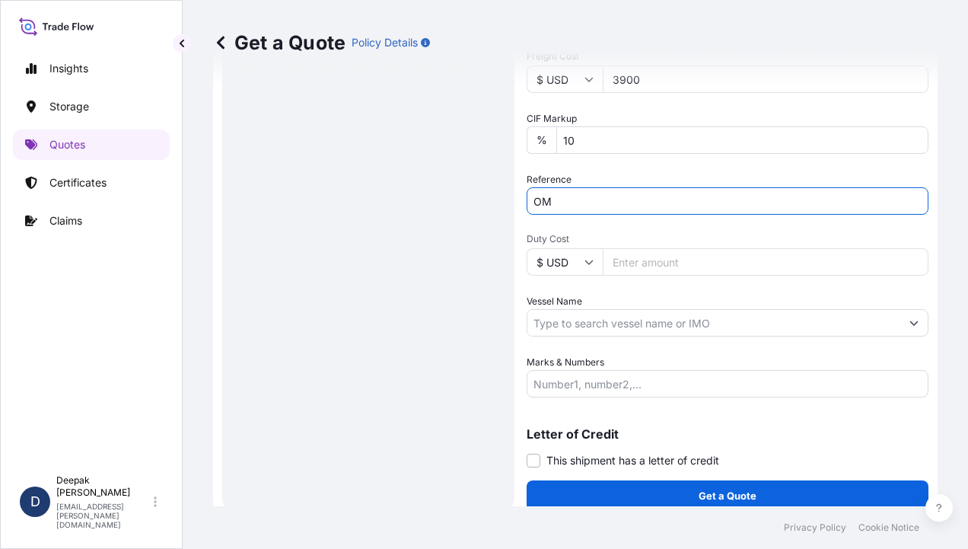
scroll to position [648, 0]
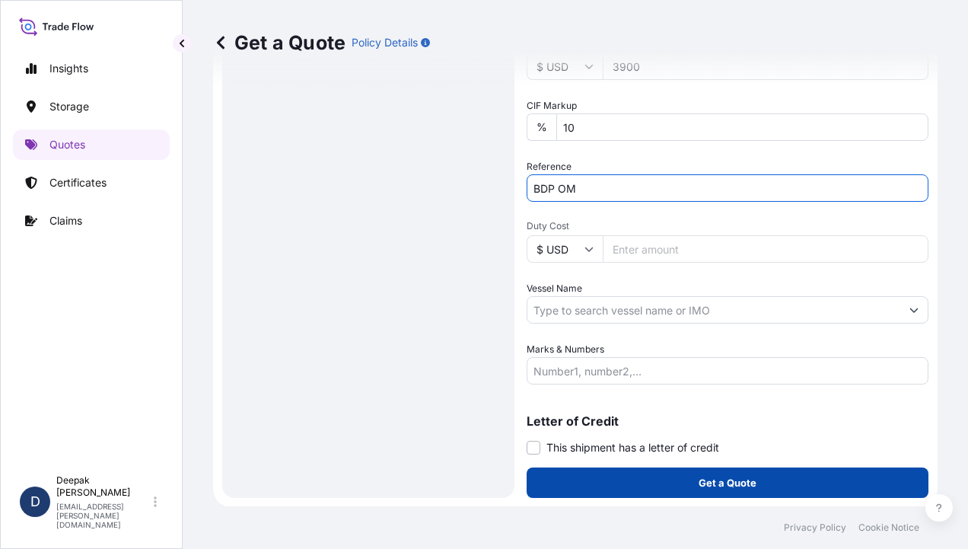
type input "BDP OM"
click at [735, 479] on p "Get a Quote" at bounding box center [728, 482] width 58 height 15
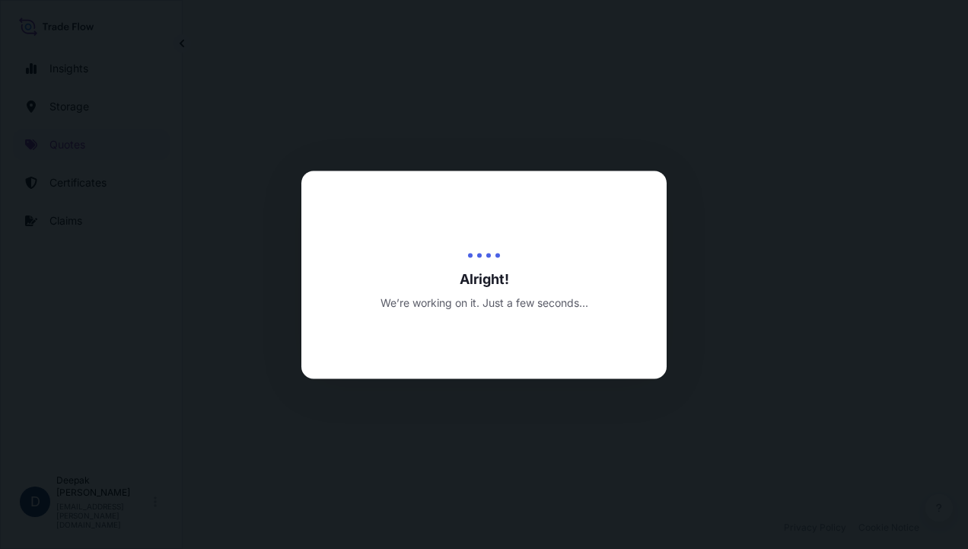
select select "Road / [GEOGRAPHIC_DATA]"
select select "Water"
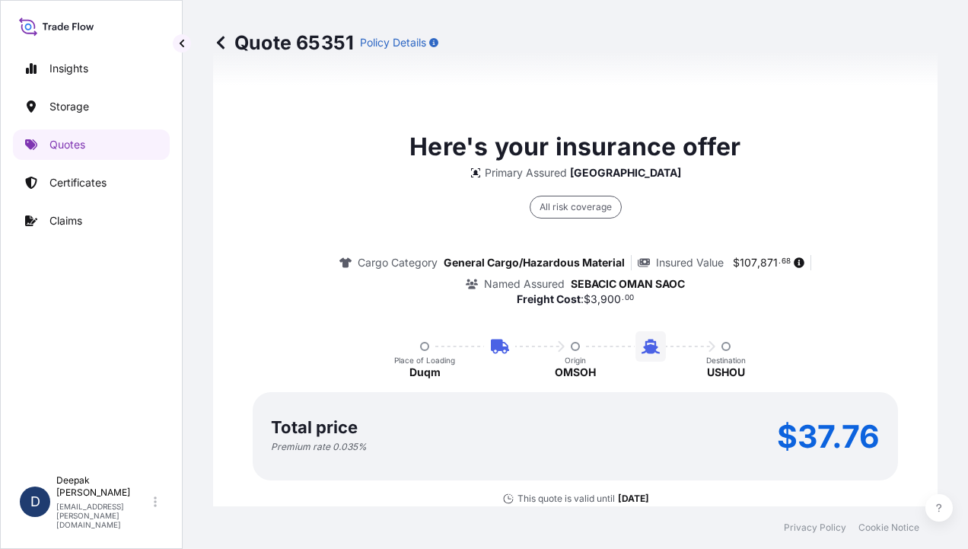
scroll to position [1574, 0]
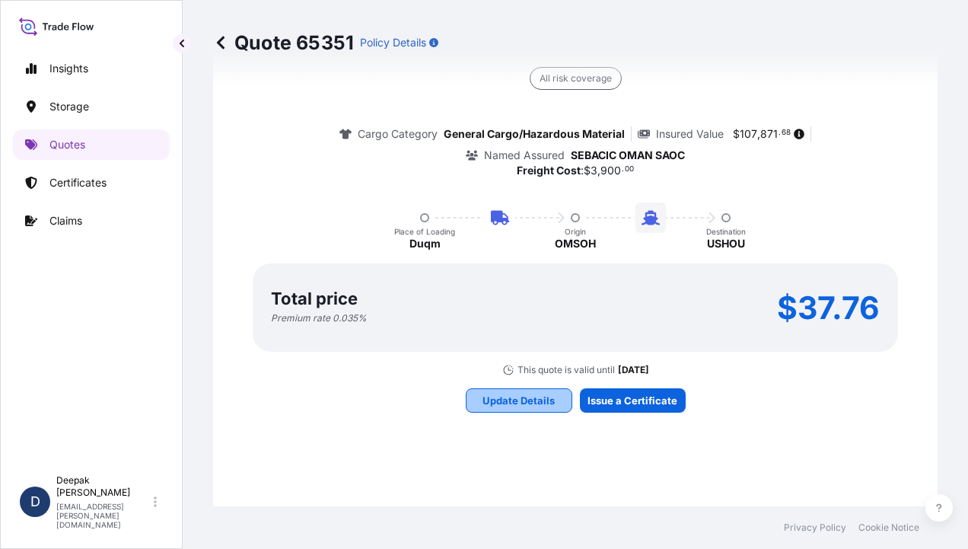
click at [531, 403] on p "Update Details" at bounding box center [518, 400] width 72 height 15
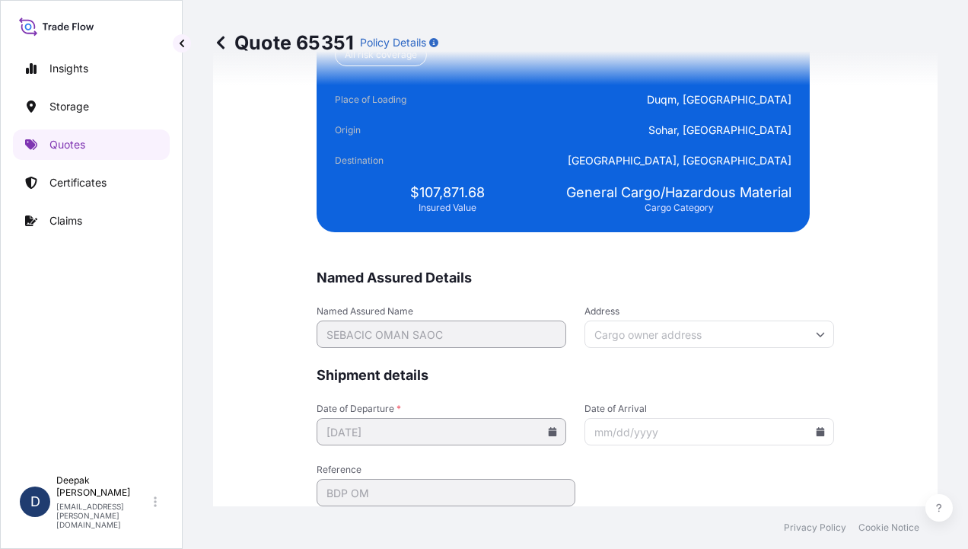
scroll to position [3771, 0]
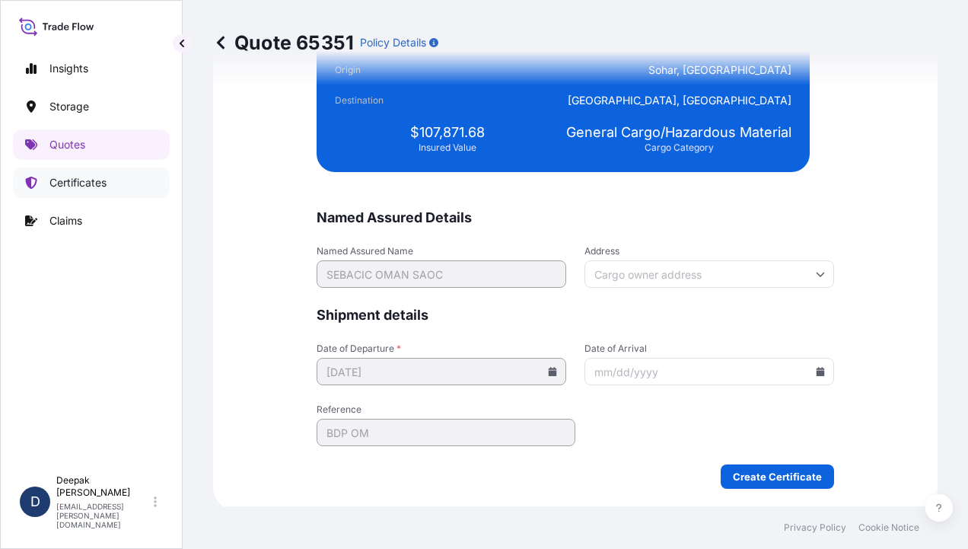
click at [91, 187] on p "Certificates" at bounding box center [77, 182] width 57 height 15
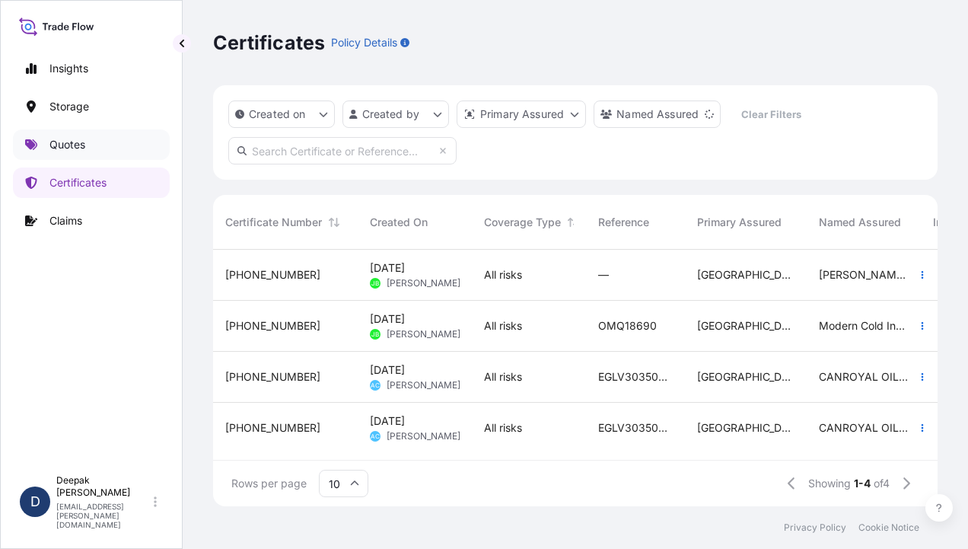
click at [115, 146] on link "Quotes" at bounding box center [91, 144] width 157 height 30
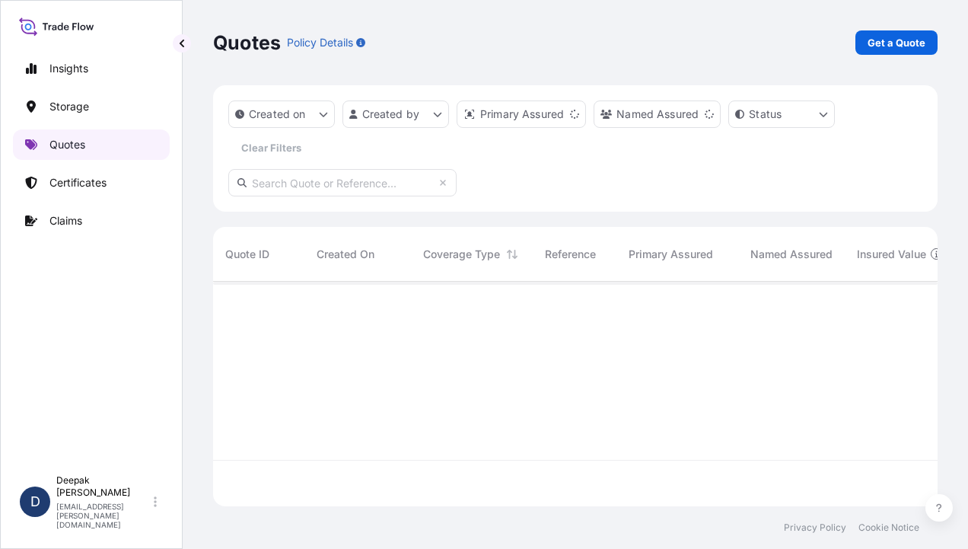
scroll to position [221, 712]
click at [70, 175] on p "Certificates" at bounding box center [77, 182] width 57 height 15
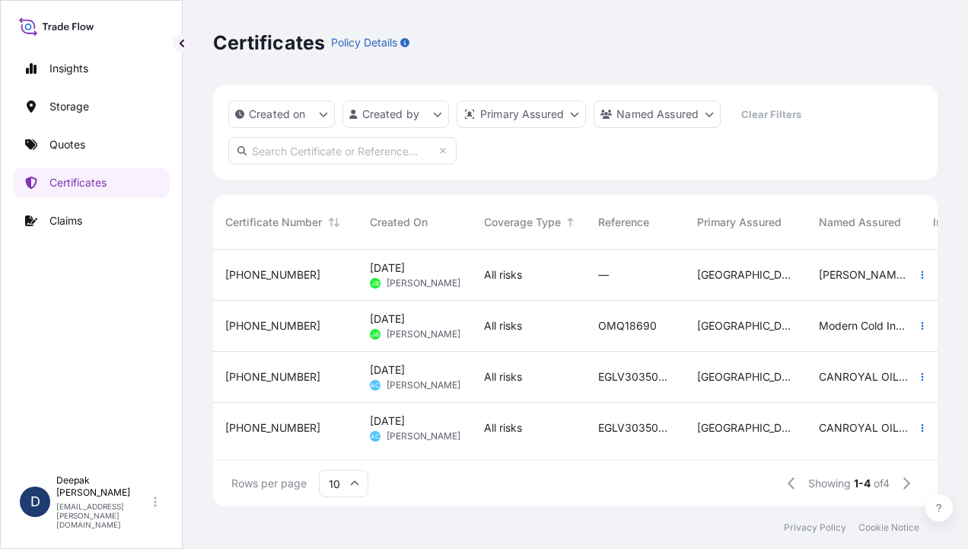
click at [415, 283] on span "[PERSON_NAME]" at bounding box center [424, 283] width 74 height 12
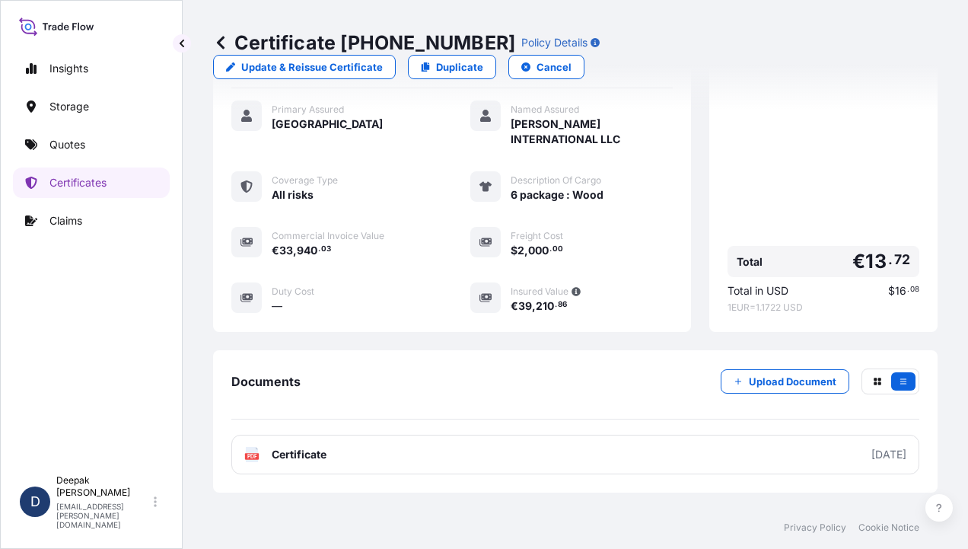
scroll to position [429, 0]
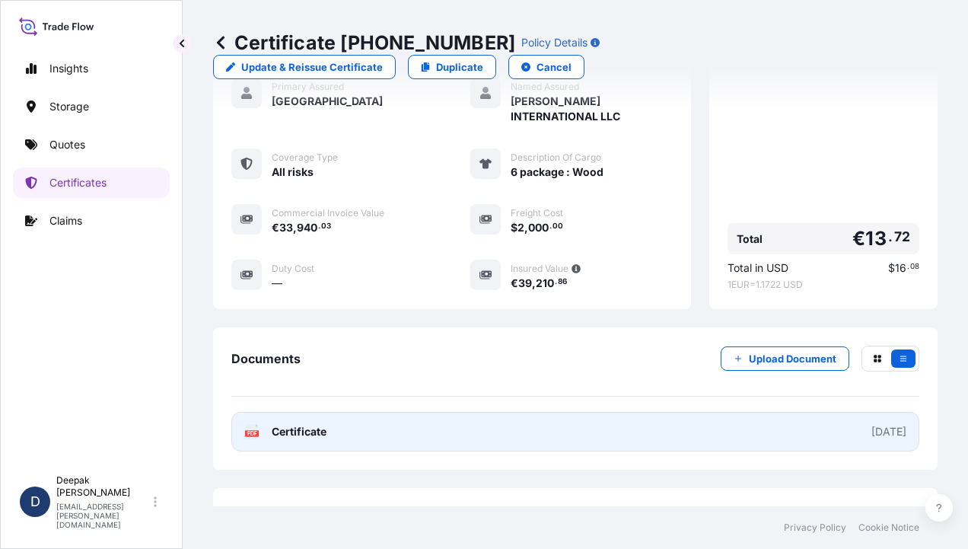
click at [389, 412] on link "PDF Certificate [DATE]" at bounding box center [575, 432] width 688 height 40
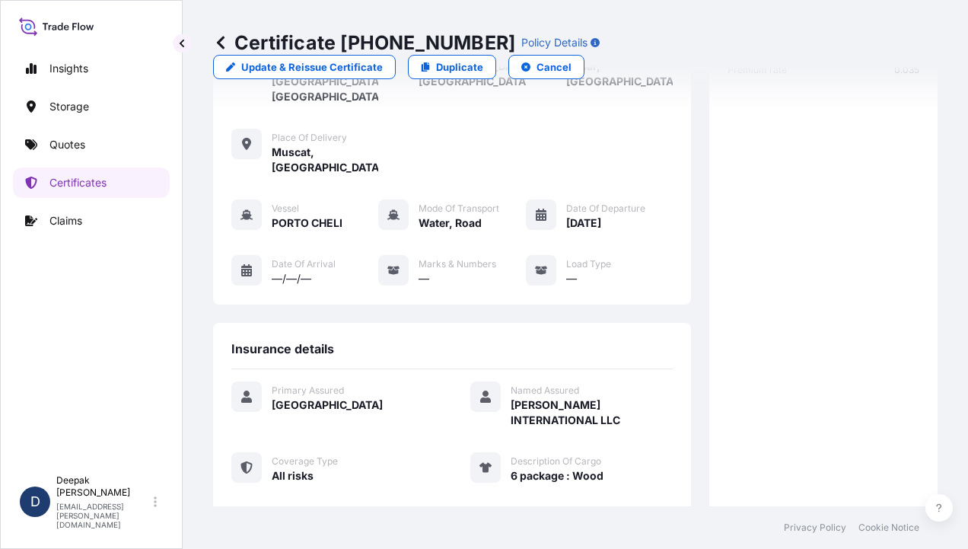
scroll to position [125, 0]
click at [68, 71] on p "Insights" at bounding box center [68, 68] width 39 height 15
select select "2025"
